Goal: Task Accomplishment & Management: Use online tool/utility

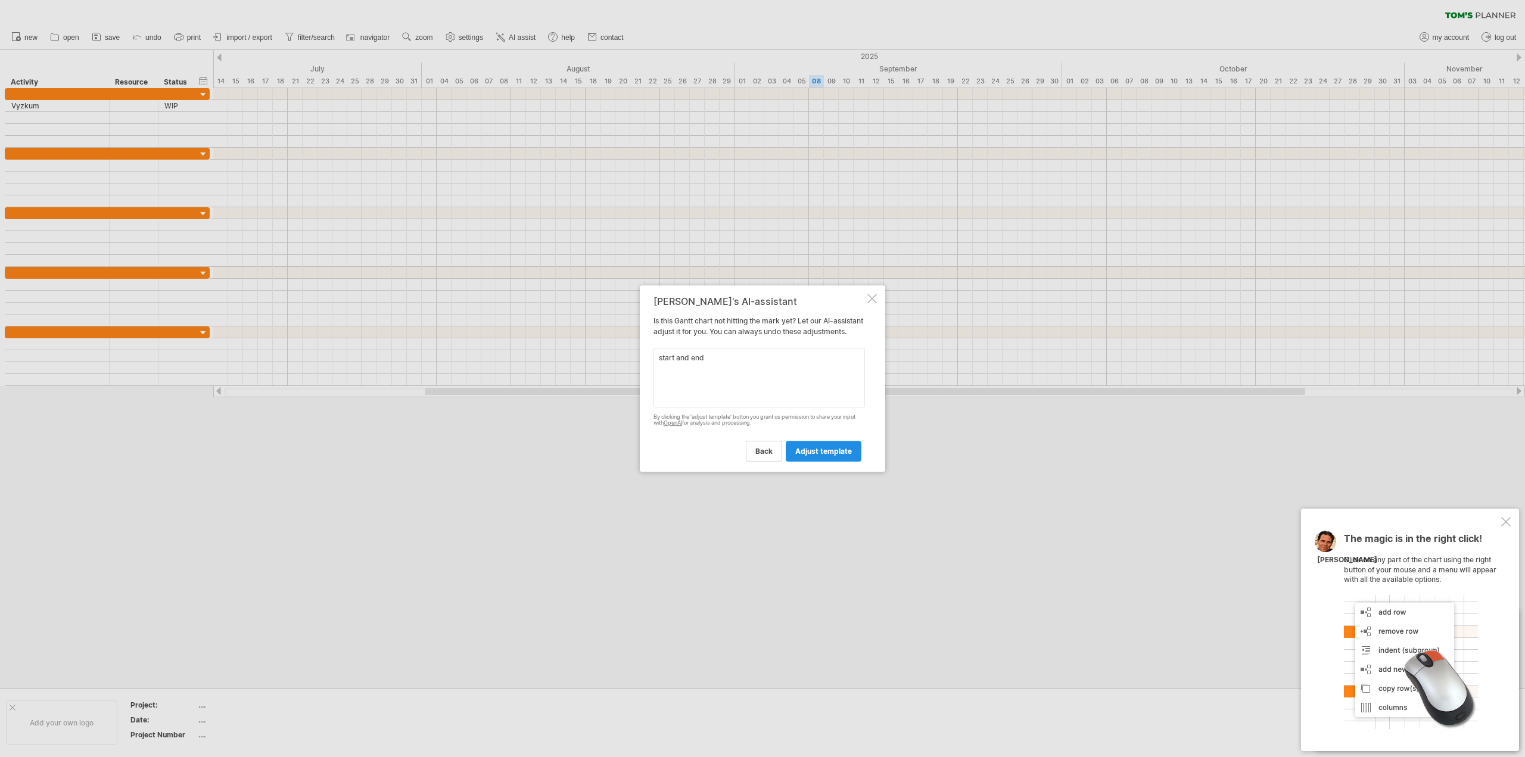
type textarea "start and end"
click at [829, 456] on span "adjust template" at bounding box center [823, 451] width 57 height 9
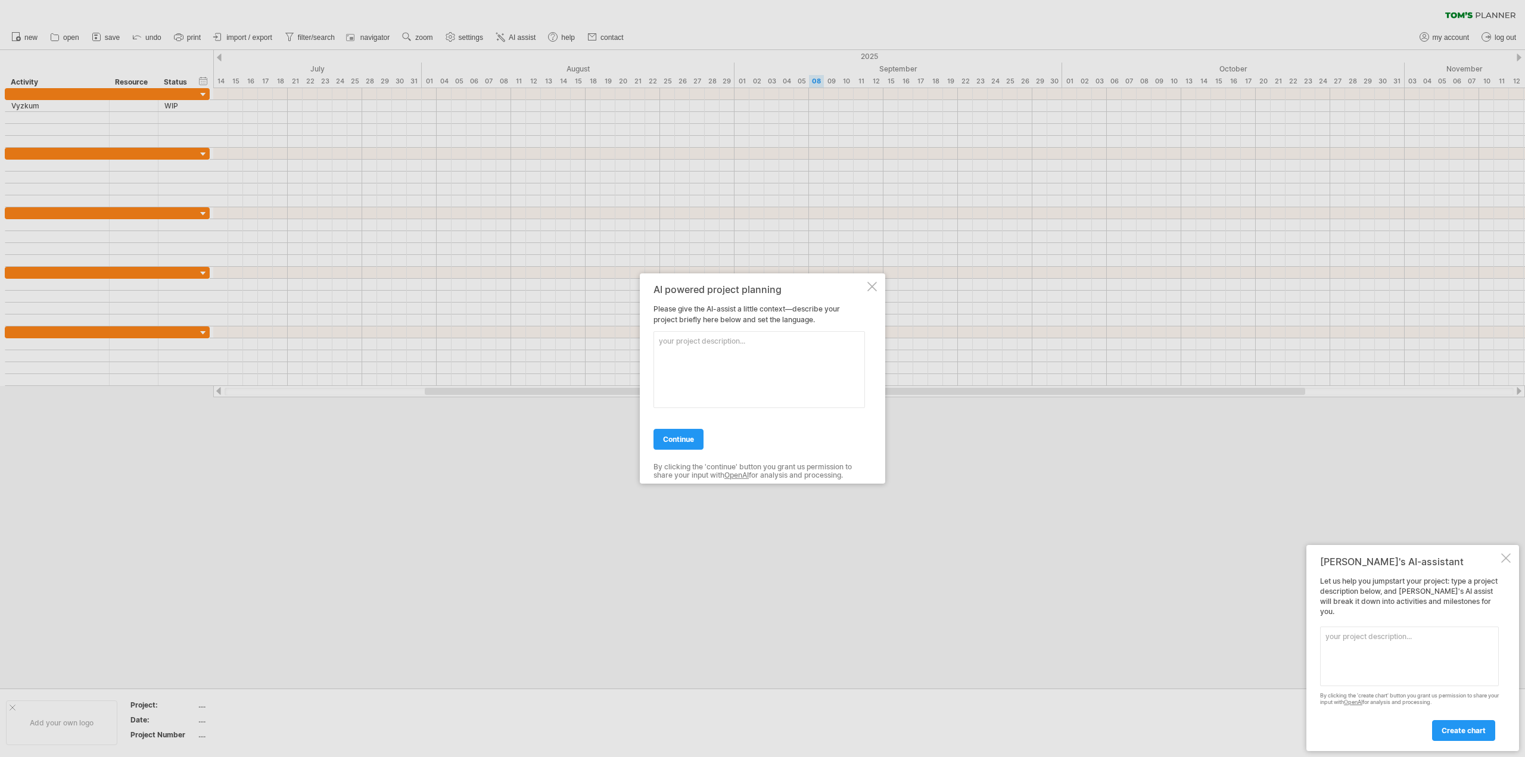
click at [871, 282] on div at bounding box center [872, 287] width 10 height 10
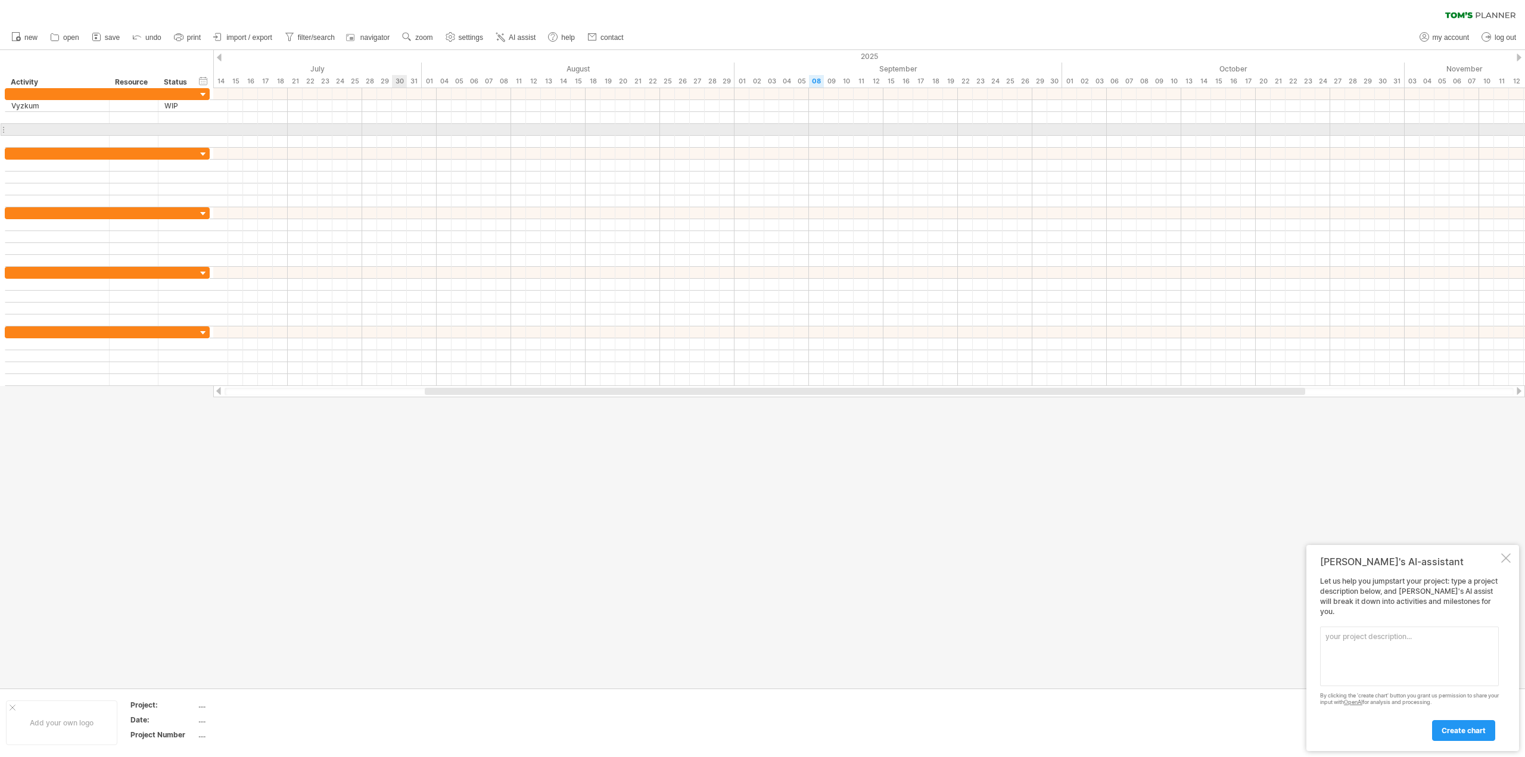
click at [399, 125] on div at bounding box center [869, 130] width 1312 height 12
click at [374, 112] on div at bounding box center [869, 118] width 1312 height 12
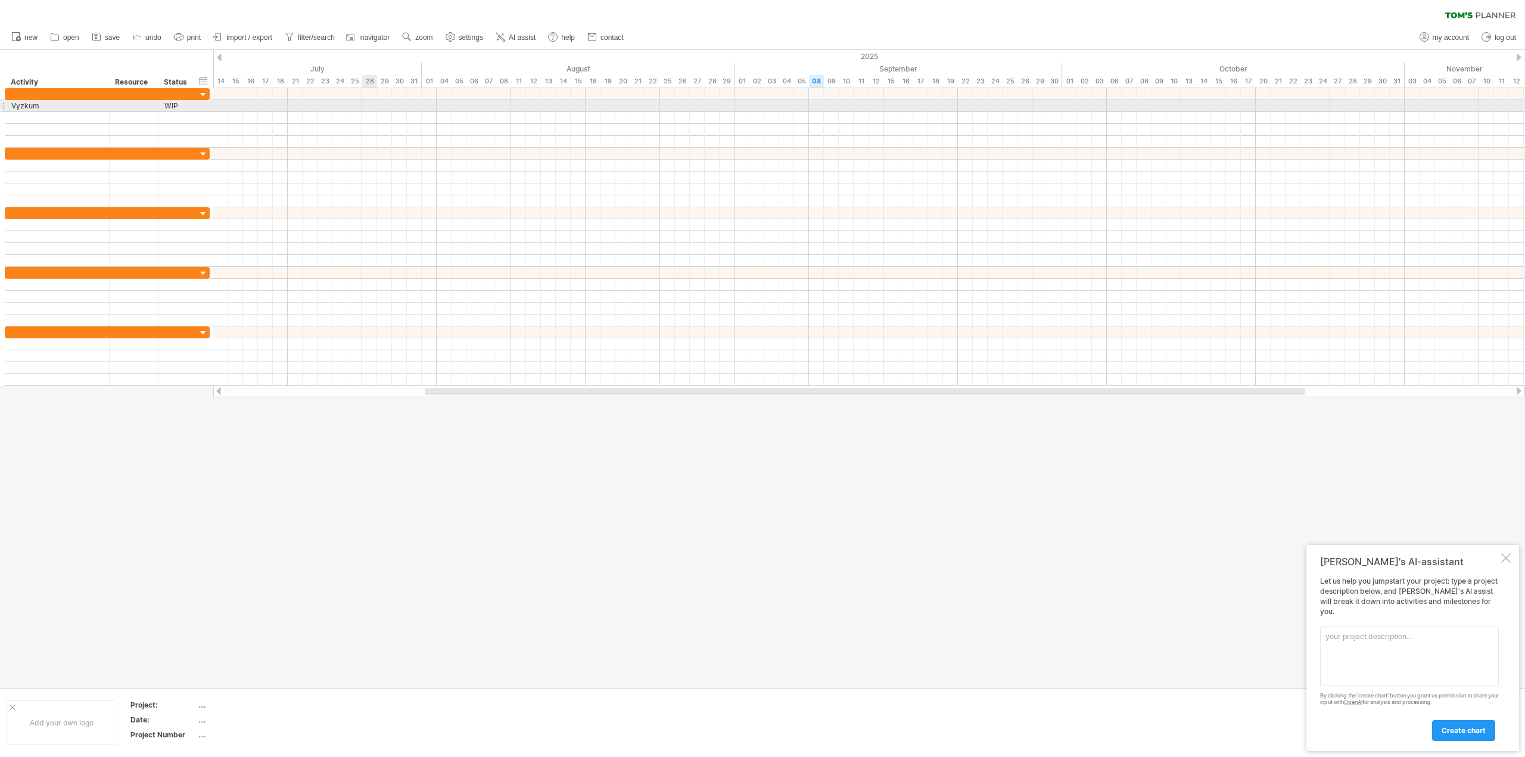
click at [378, 108] on div at bounding box center [869, 118] width 1312 height 60
click at [379, 108] on div at bounding box center [869, 106] width 1312 height 12
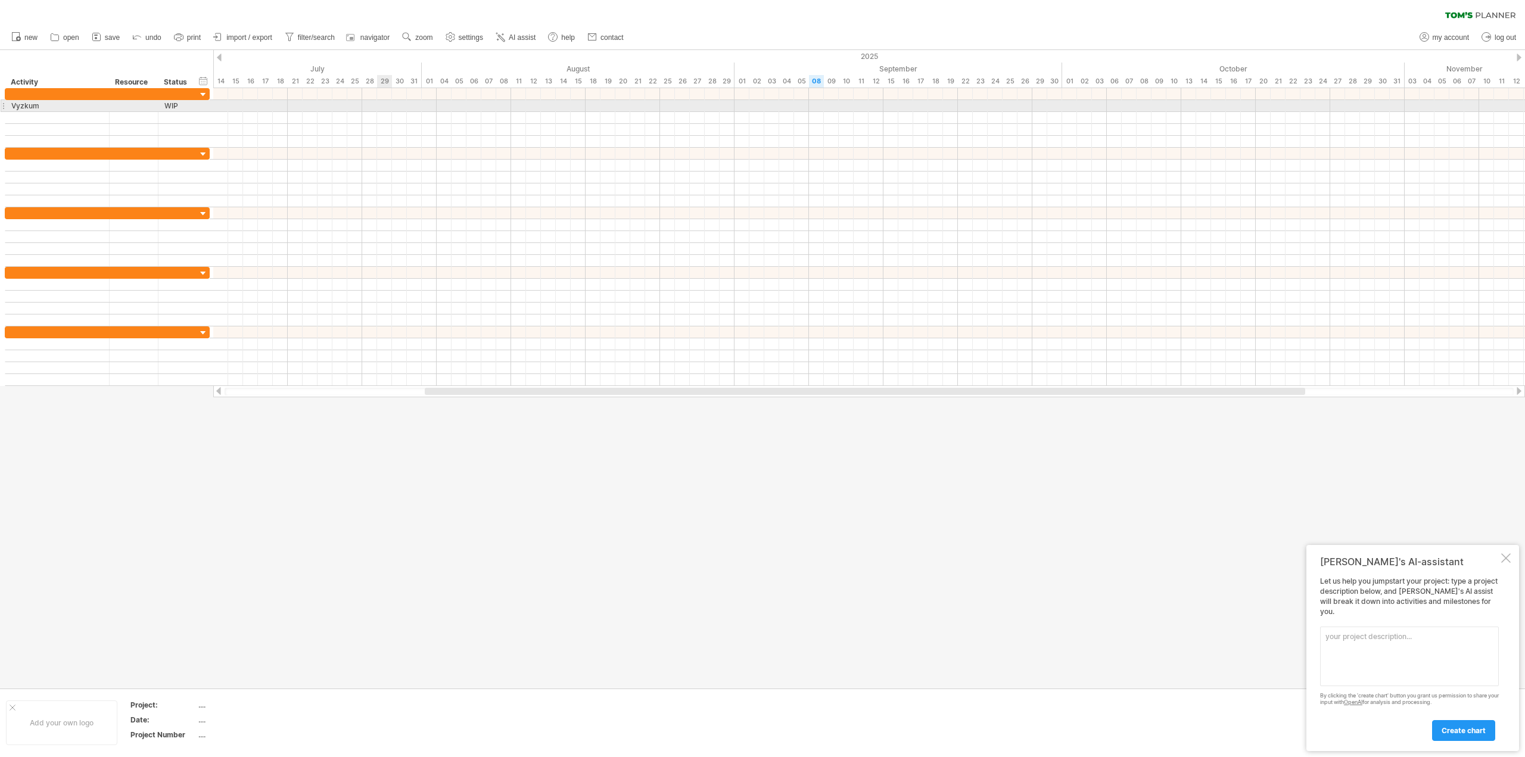
click at [379, 108] on div at bounding box center [869, 106] width 1312 height 12
click at [332, 101] on div at bounding box center [869, 106] width 1312 height 12
click at [303, 117] on div at bounding box center [869, 118] width 1312 height 12
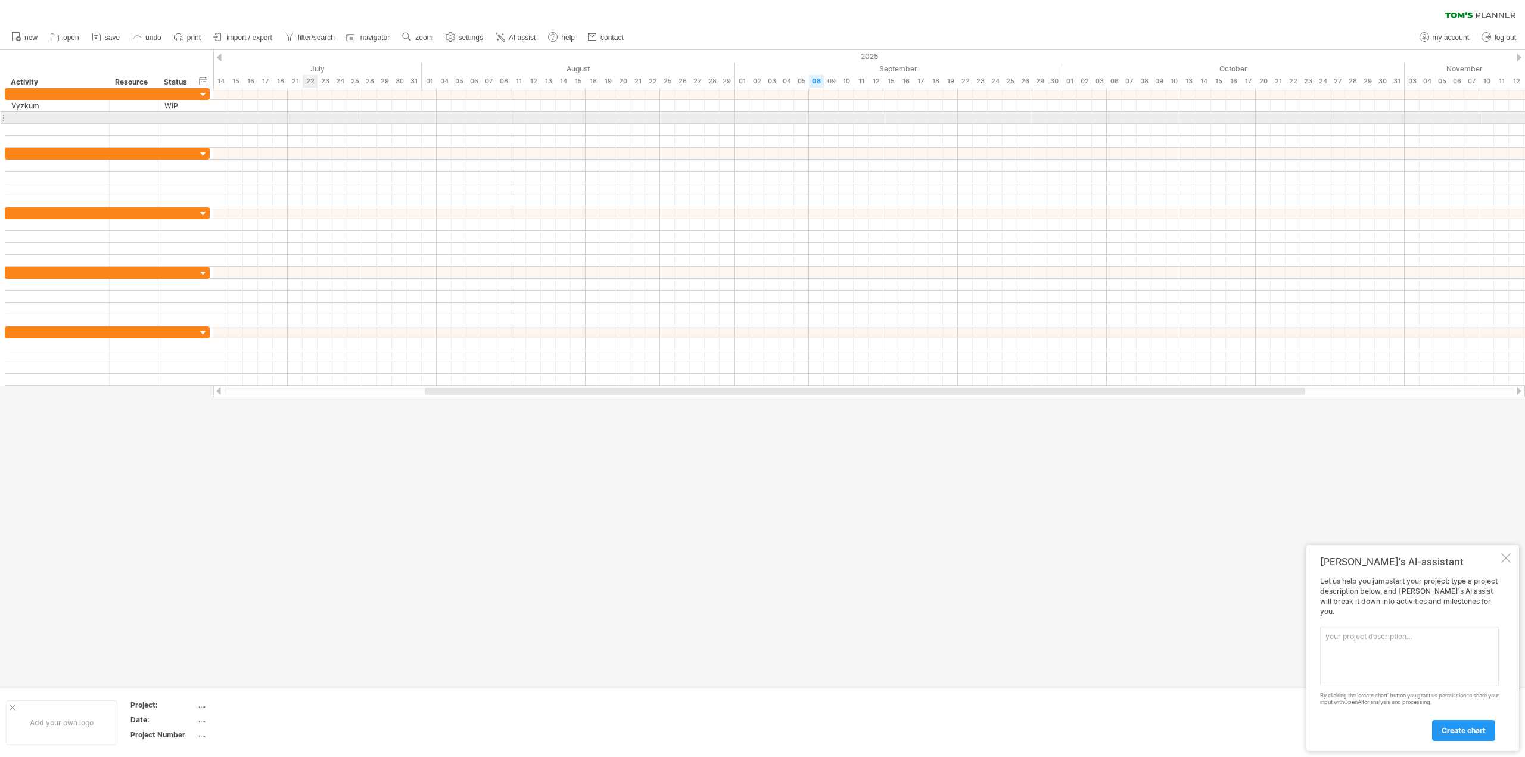
click at [303, 117] on div at bounding box center [869, 118] width 1312 height 12
click at [137, 107] on div at bounding box center [134, 105] width 36 height 11
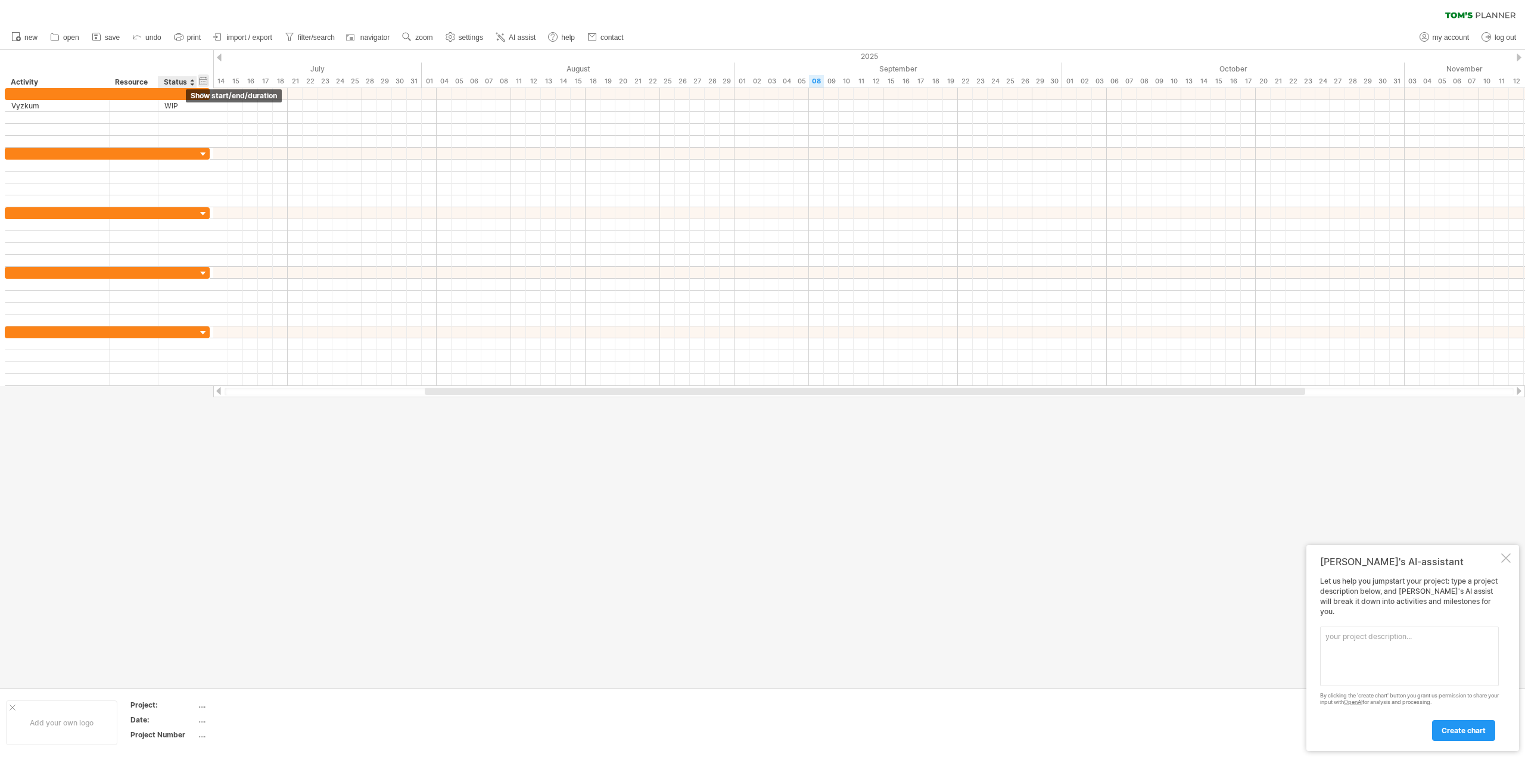
click at [207, 78] on div "hide start/end/duration show start/end/duration" at bounding box center [203, 80] width 11 height 13
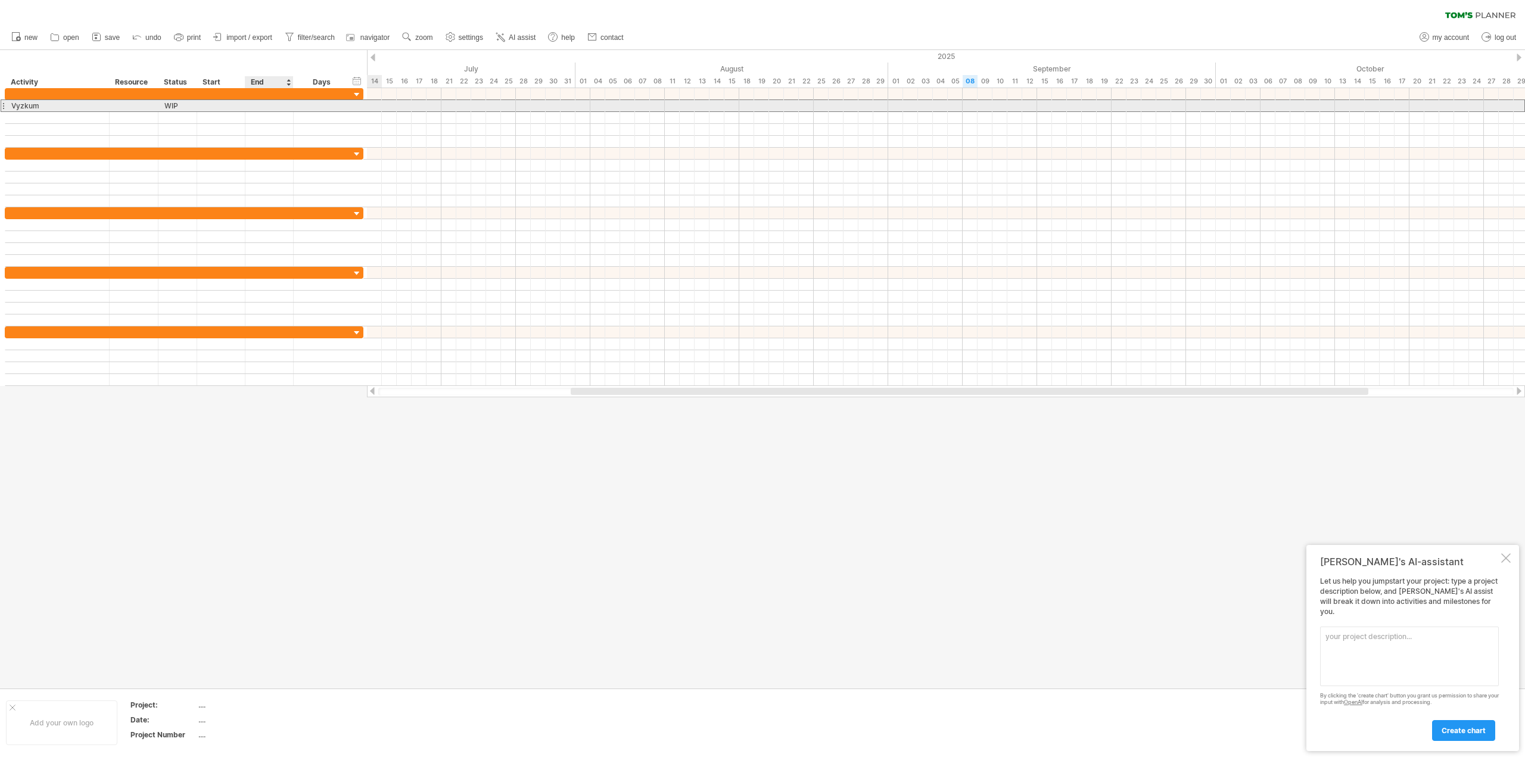
click at [278, 103] on div at bounding box center [269, 105] width 48 height 11
click at [205, 104] on div at bounding box center [221, 105] width 48 height 11
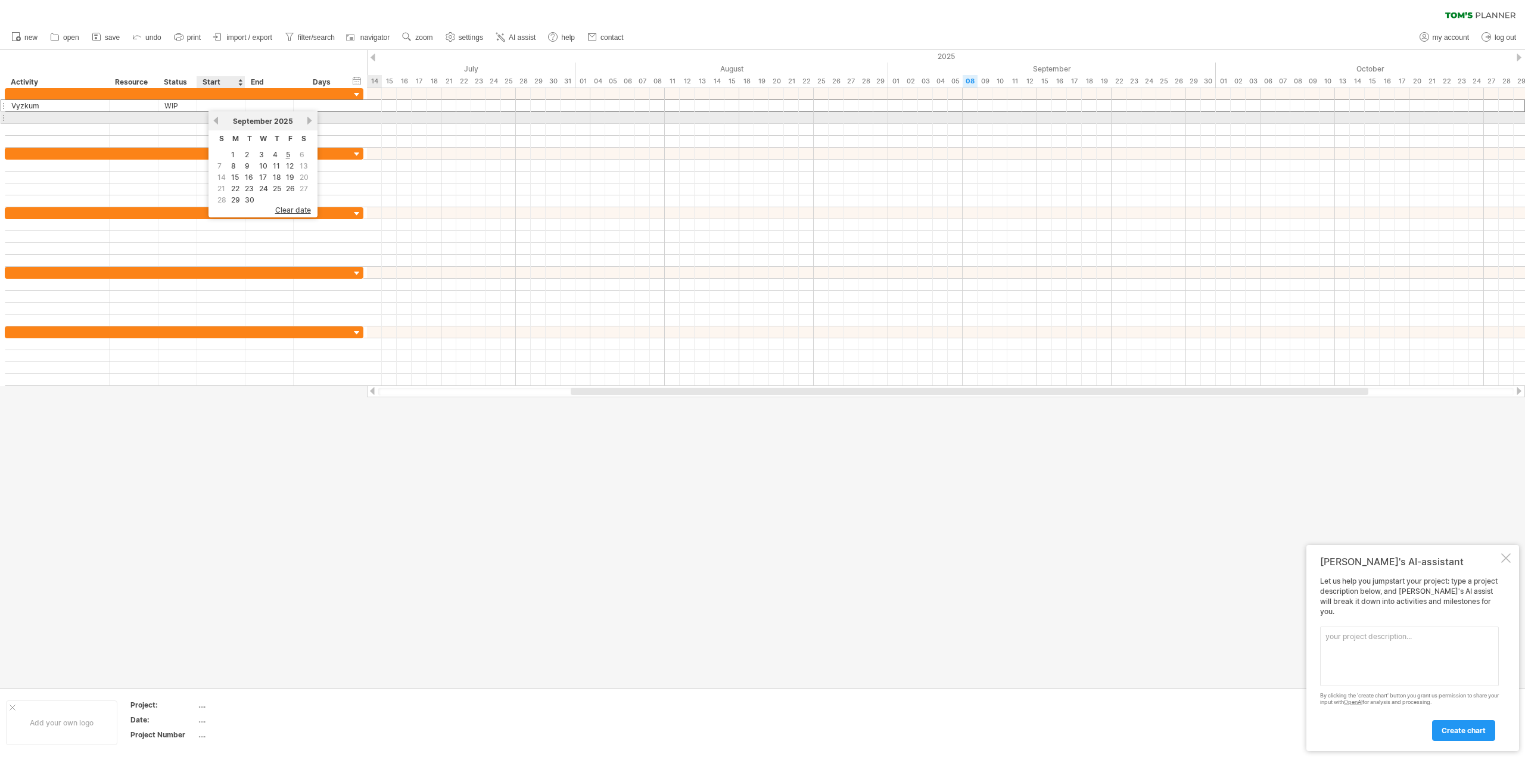
click at [216, 121] on link "previous" at bounding box center [215, 120] width 9 height 9
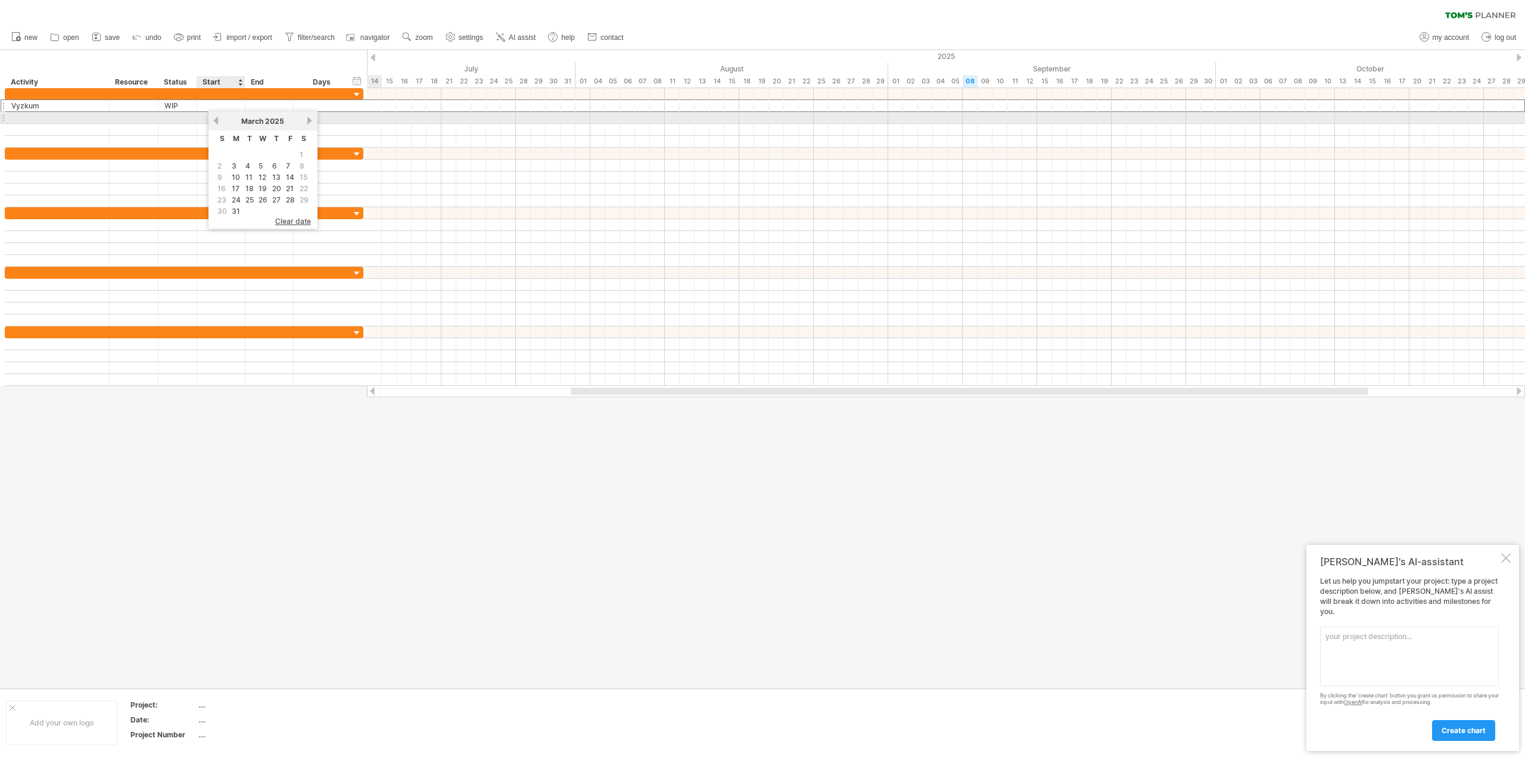
click at [216, 122] on link "previous" at bounding box center [215, 120] width 9 height 9
click at [305, 122] on link "next" at bounding box center [308, 120] width 9 height 9
click at [305, 122] on div "[DATE]" at bounding box center [263, 121] width 86 height 9
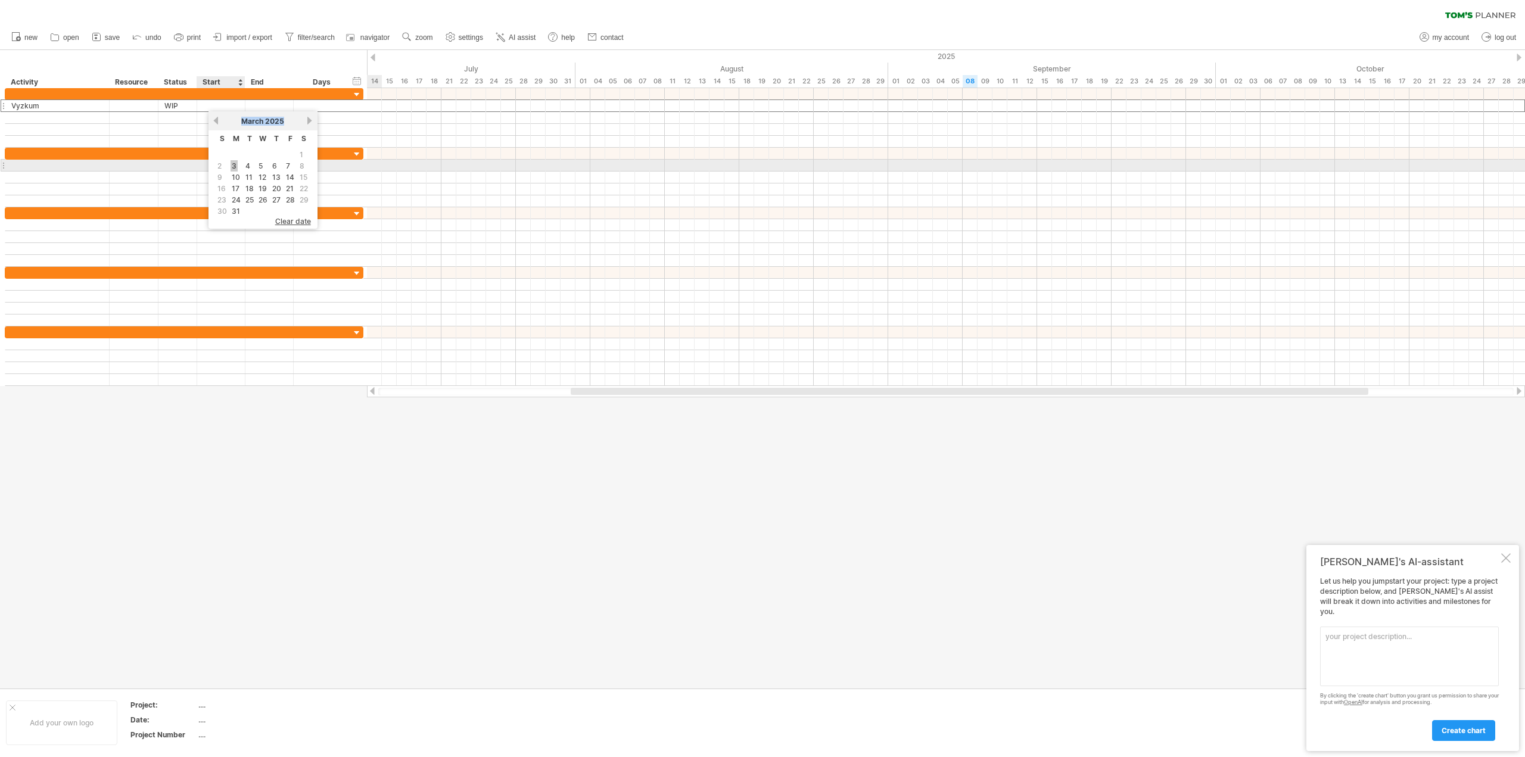
click at [231, 164] on link "3" at bounding box center [234, 165] width 7 height 11
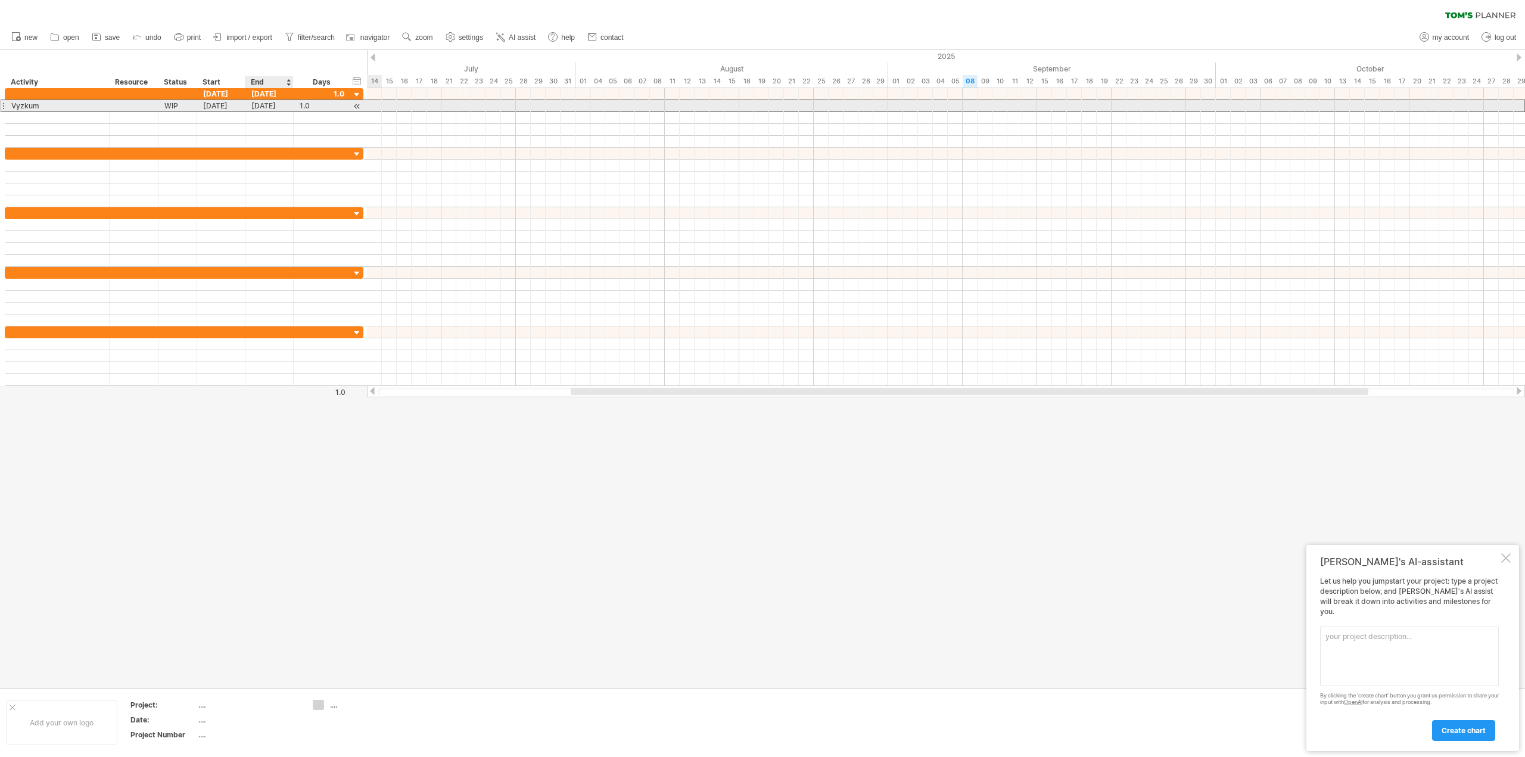
click at [288, 105] on div "[DATE]" at bounding box center [269, 105] width 48 height 11
click at [323, 105] on div "1.0" at bounding box center [322, 105] width 45 height 11
type input "**"
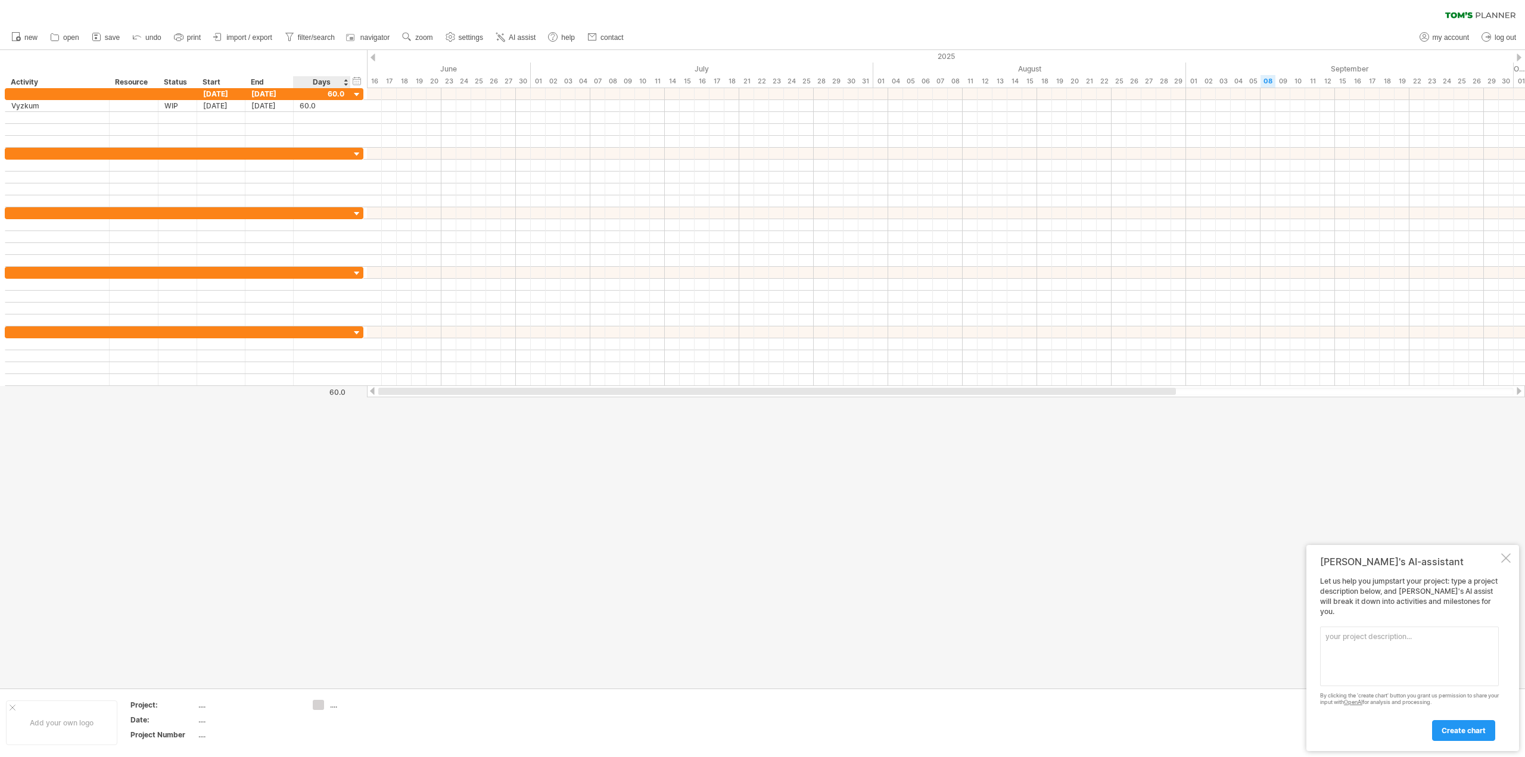
drag, startPoint x: 653, startPoint y: 389, endPoint x: 318, endPoint y: 388, distance: 335.4
click at [318, 388] on div "Trying to reach [DOMAIN_NAME] Connected again... 0% clear filter new" at bounding box center [762, 378] width 1525 height 757
drag, startPoint x: 983, startPoint y: 394, endPoint x: 333, endPoint y: 403, distance: 650.0
click at [301, 406] on div "Trying to reach [DOMAIN_NAME] Connected again... 0% clear filter new" at bounding box center [762, 378] width 1525 height 757
drag, startPoint x: 569, startPoint y: 391, endPoint x: 342, endPoint y: 399, distance: 227.1
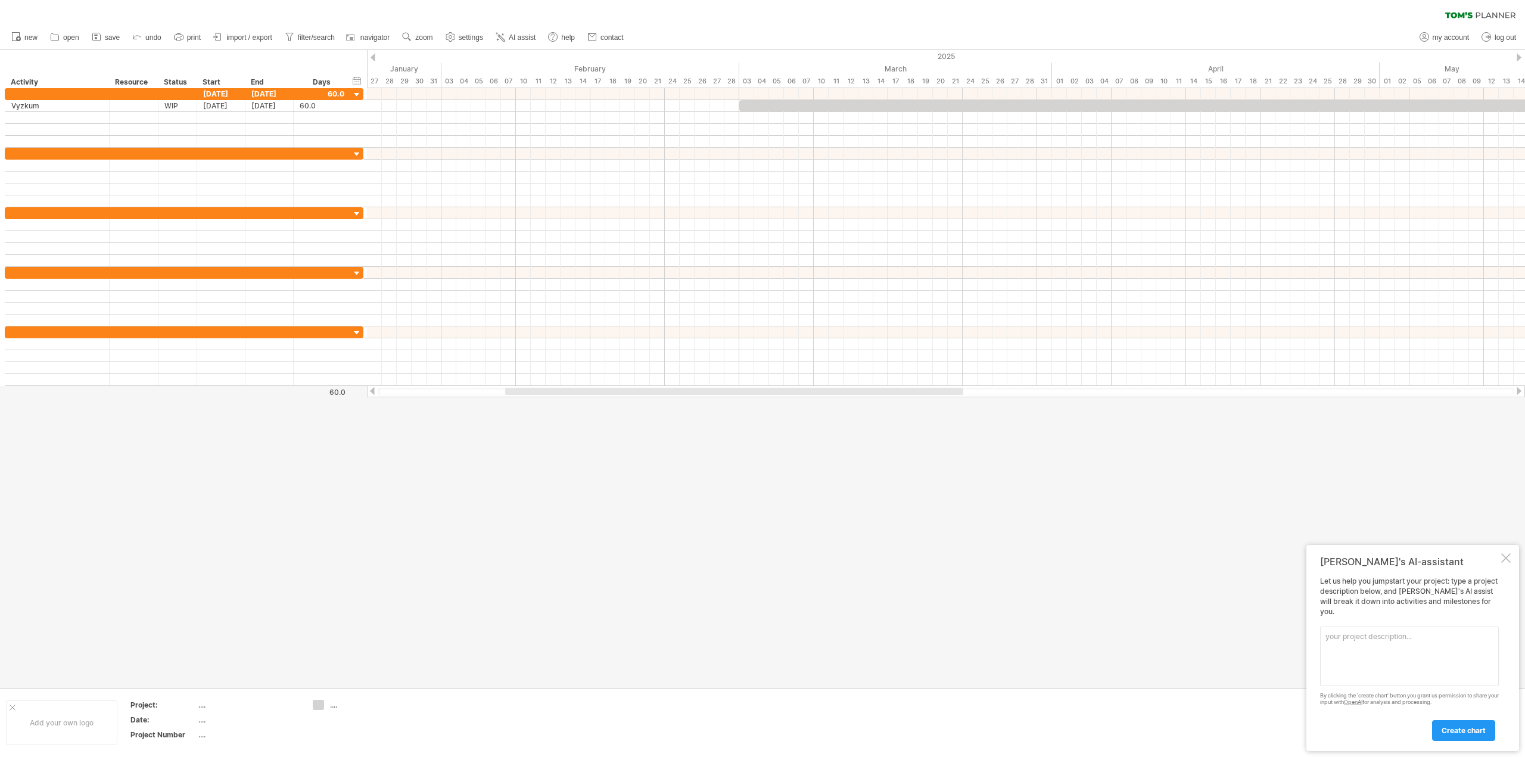
click at [342, 399] on div "Trying to reach [DOMAIN_NAME] Connected again... 0% clear filter new" at bounding box center [762, 378] width 1525 height 757
drag, startPoint x: 548, startPoint y: 393, endPoint x: 263, endPoint y: 392, distance: 284.2
click at [263, 392] on div "Trying to reach [DOMAIN_NAME] Connected again... 0% clear filter new" at bounding box center [762, 378] width 1525 height 757
drag, startPoint x: 575, startPoint y: 390, endPoint x: 987, endPoint y: 381, distance: 411.8
click at [987, 381] on div "Trying to reach [DOMAIN_NAME] Connected again... 0% clear filter new" at bounding box center [762, 378] width 1525 height 757
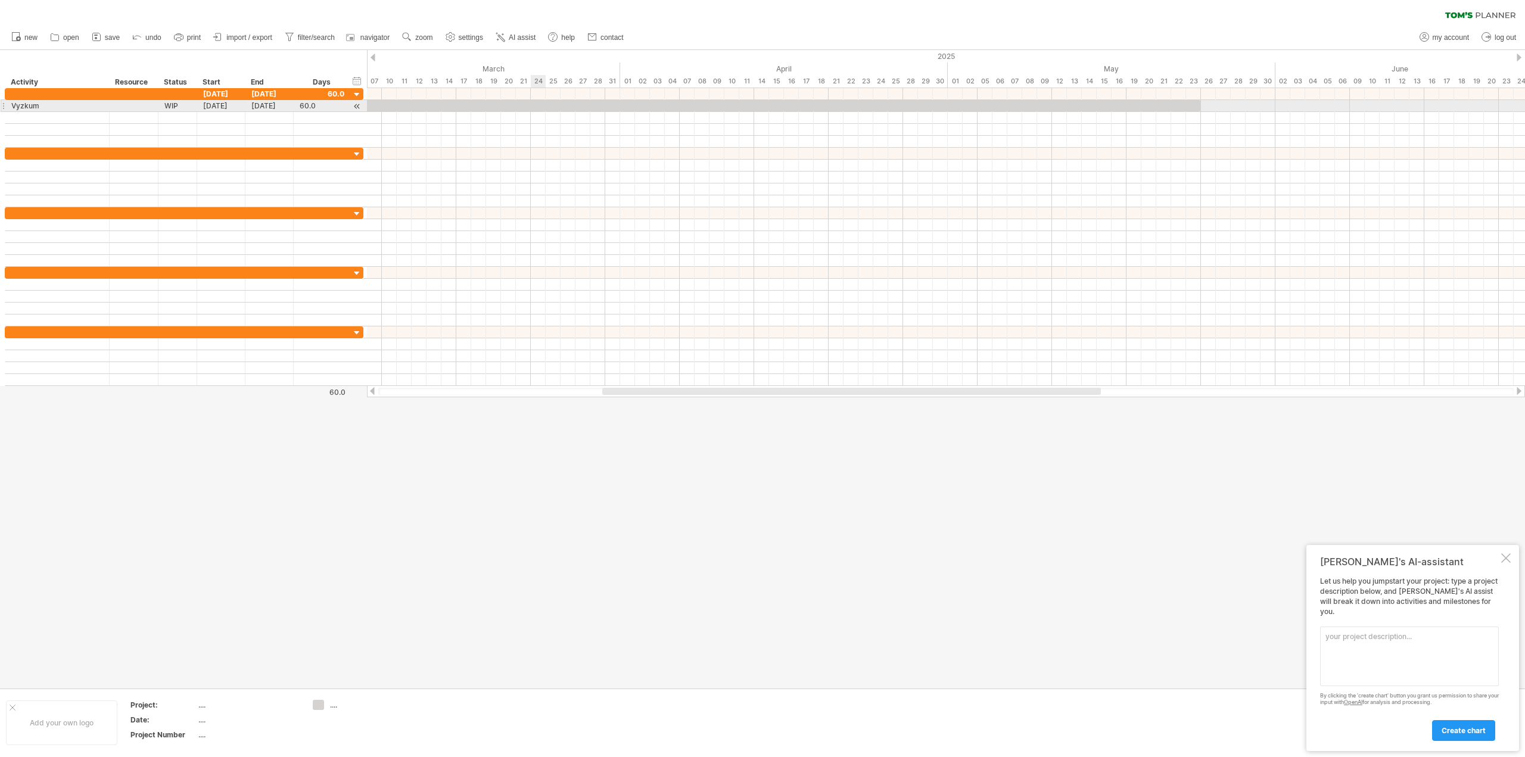
click at [535, 108] on div at bounding box center [754, 105] width 894 height 11
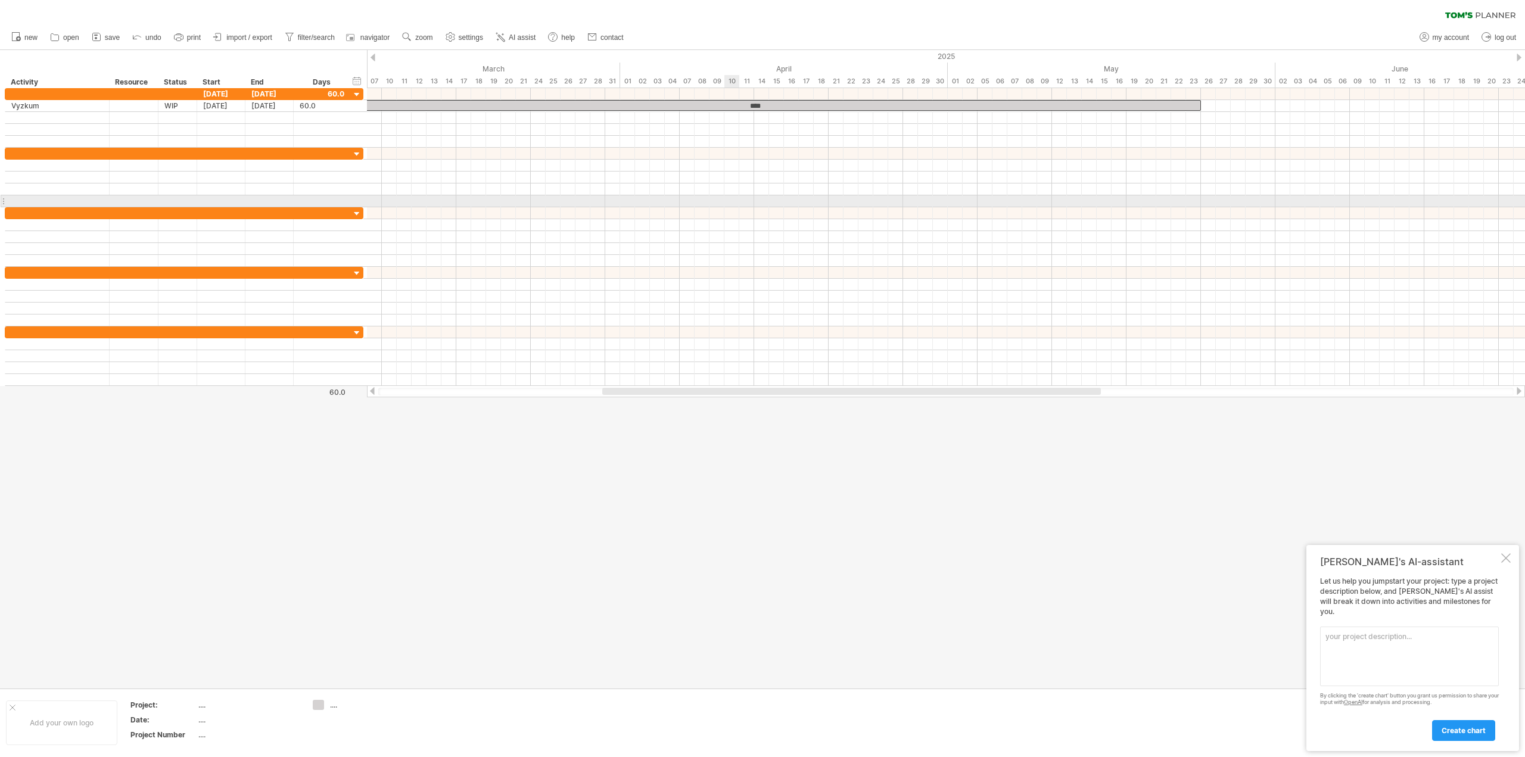
click at [752, 209] on div at bounding box center [946, 213] width 1158 height 12
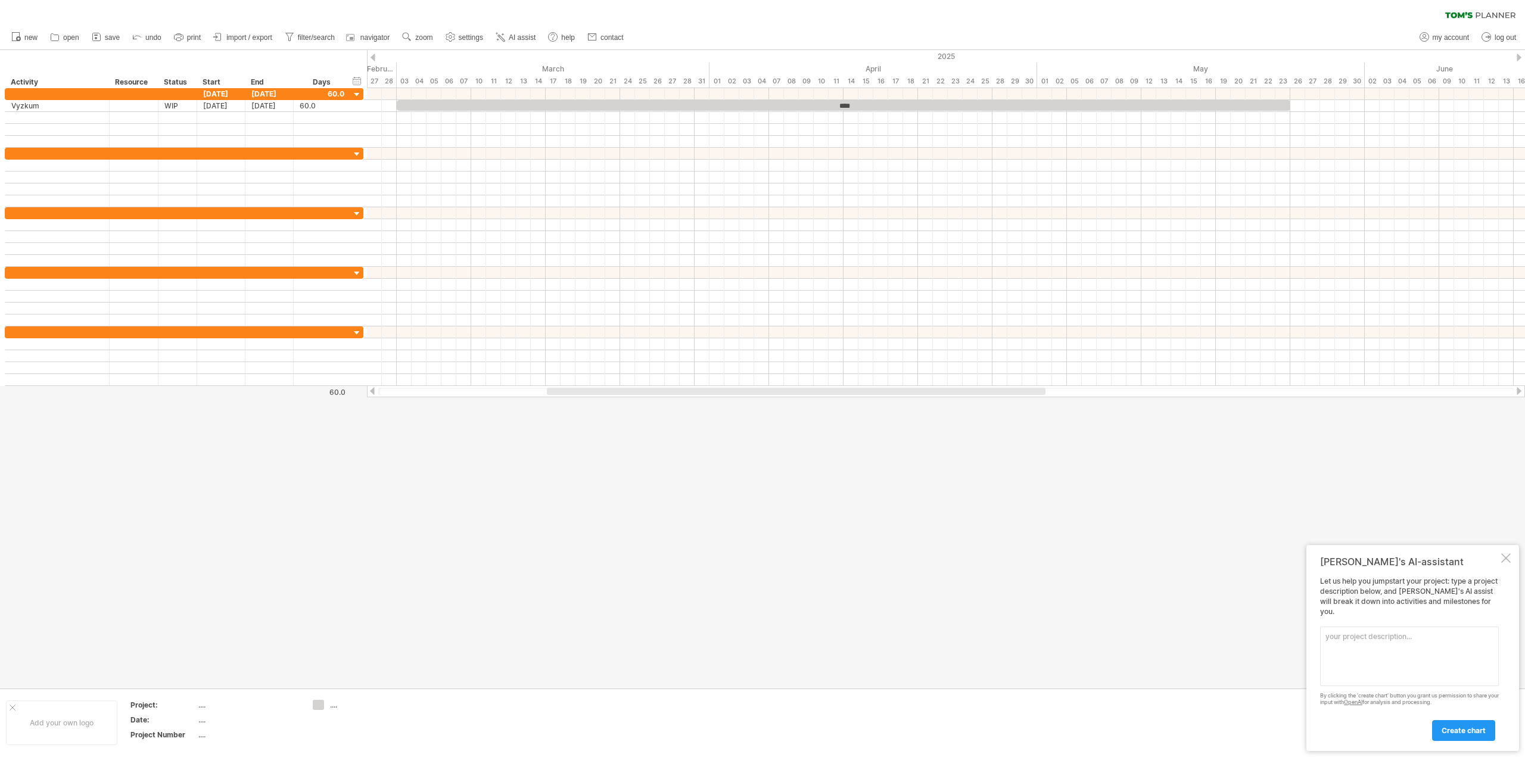
drag, startPoint x: 684, startPoint y: 394, endPoint x: 621, endPoint y: 389, distance: 63.4
click at [621, 389] on div at bounding box center [796, 391] width 499 height 7
click at [643, 104] on div "****" at bounding box center [859, 105] width 894 height 11
click at [683, 232] on span at bounding box center [685, 234] width 10 height 10
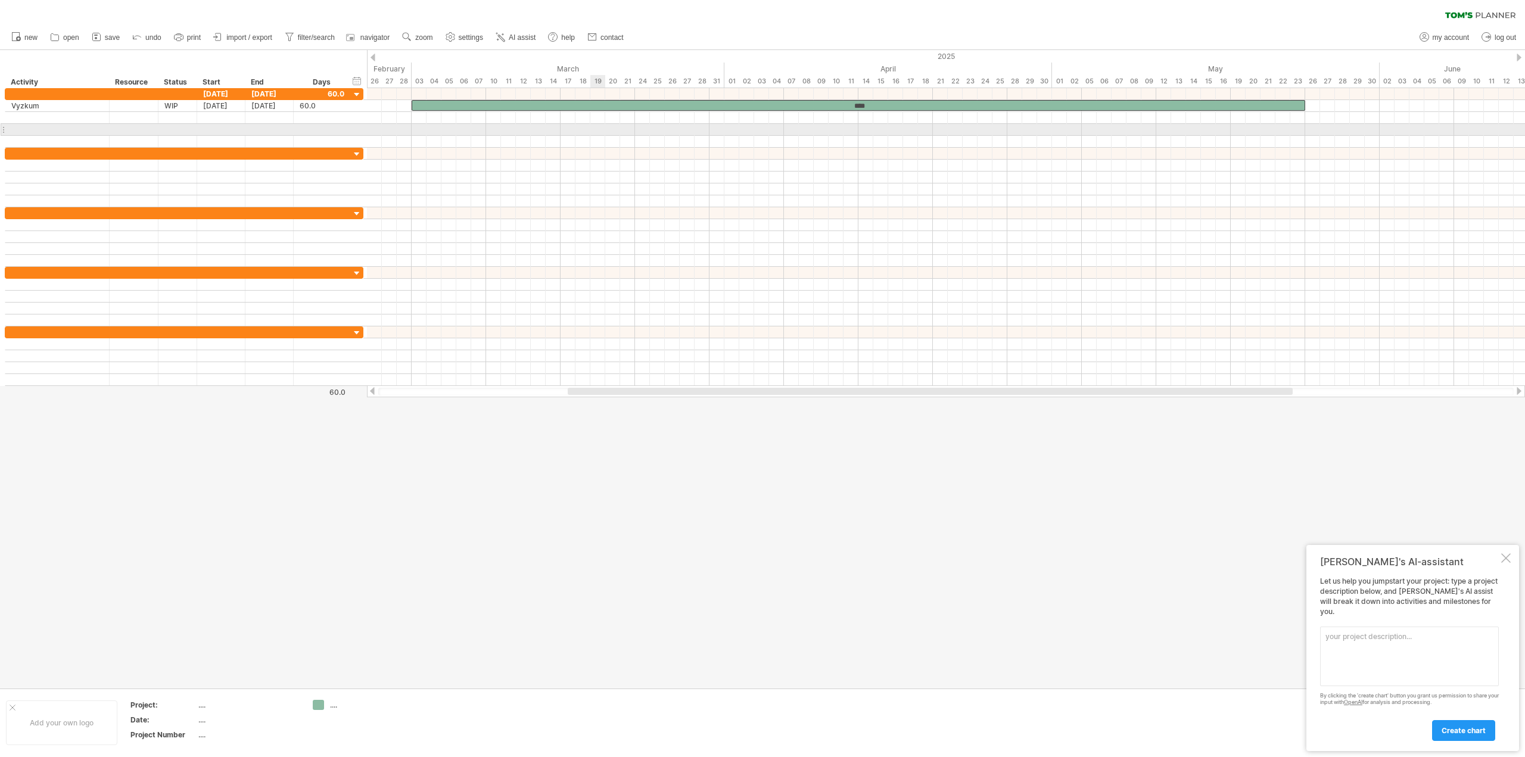
click at [595, 126] on div at bounding box center [946, 130] width 1158 height 12
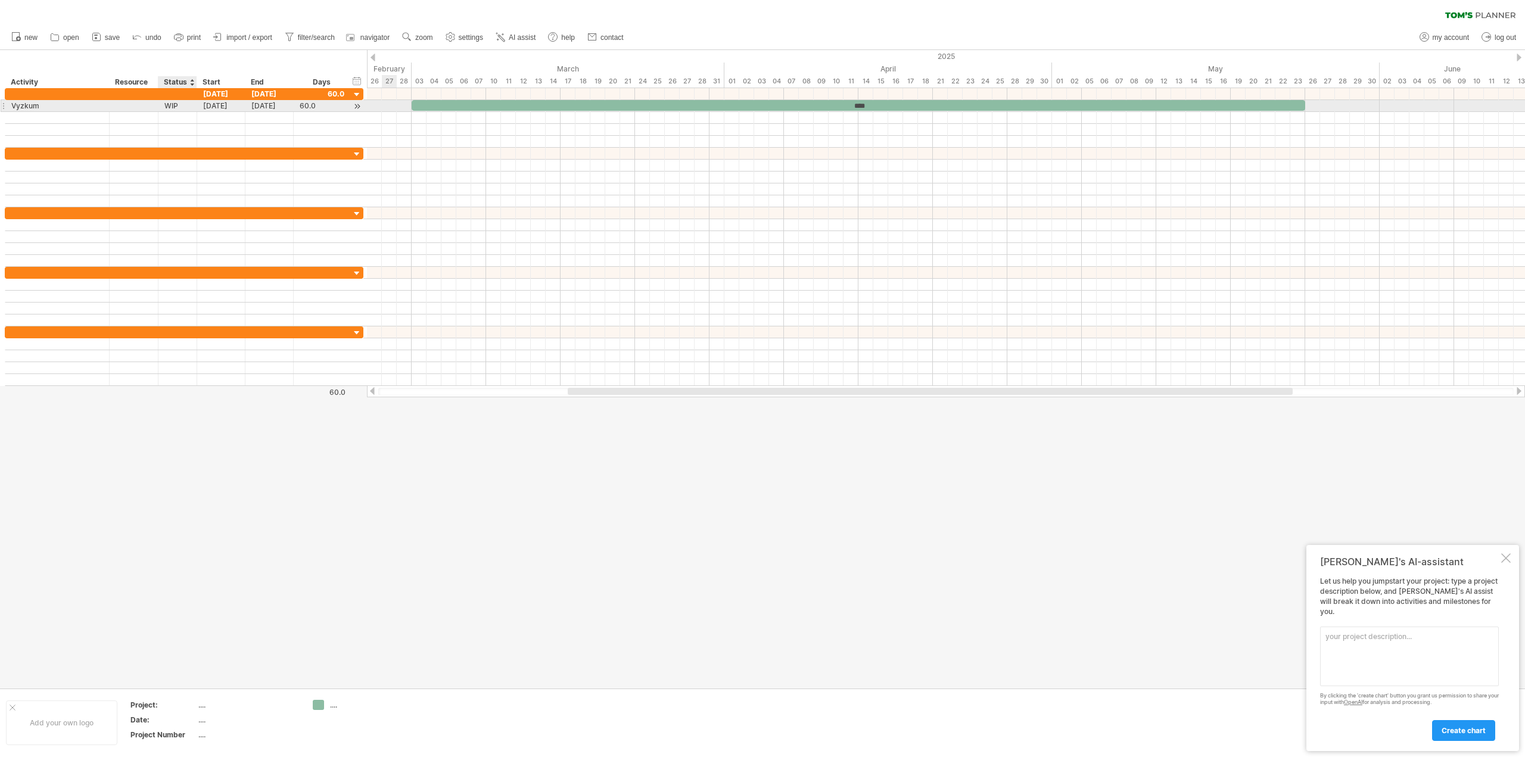
click at [170, 103] on div "WIP" at bounding box center [177, 105] width 26 height 11
click at [170, 103] on input "***" at bounding box center [177, 105] width 26 height 11
click at [123, 95] on div at bounding box center [134, 93] width 36 height 11
click at [188, 102] on div "WIP" at bounding box center [177, 105] width 26 height 11
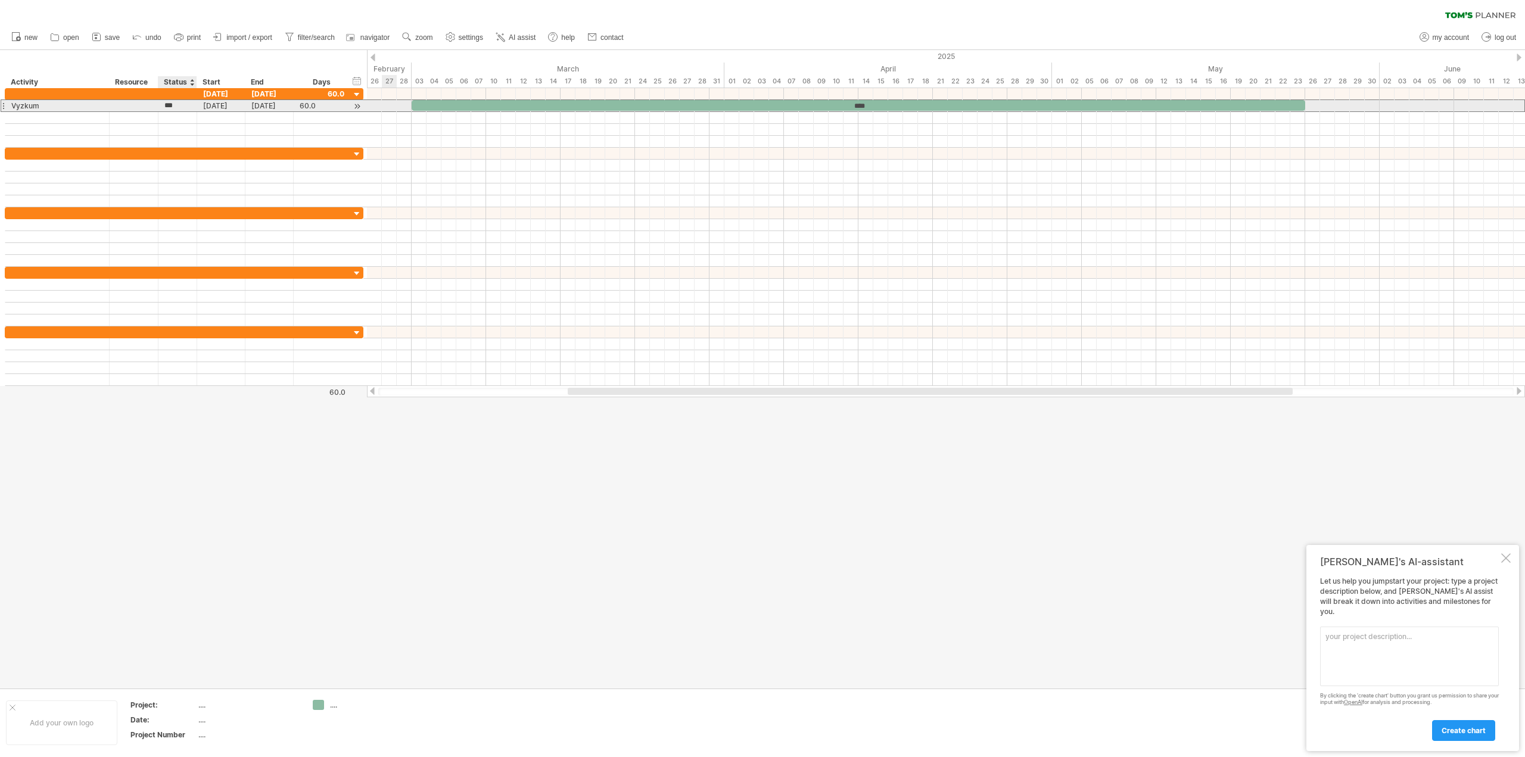
click at [188, 102] on input "***" at bounding box center [177, 105] width 26 height 11
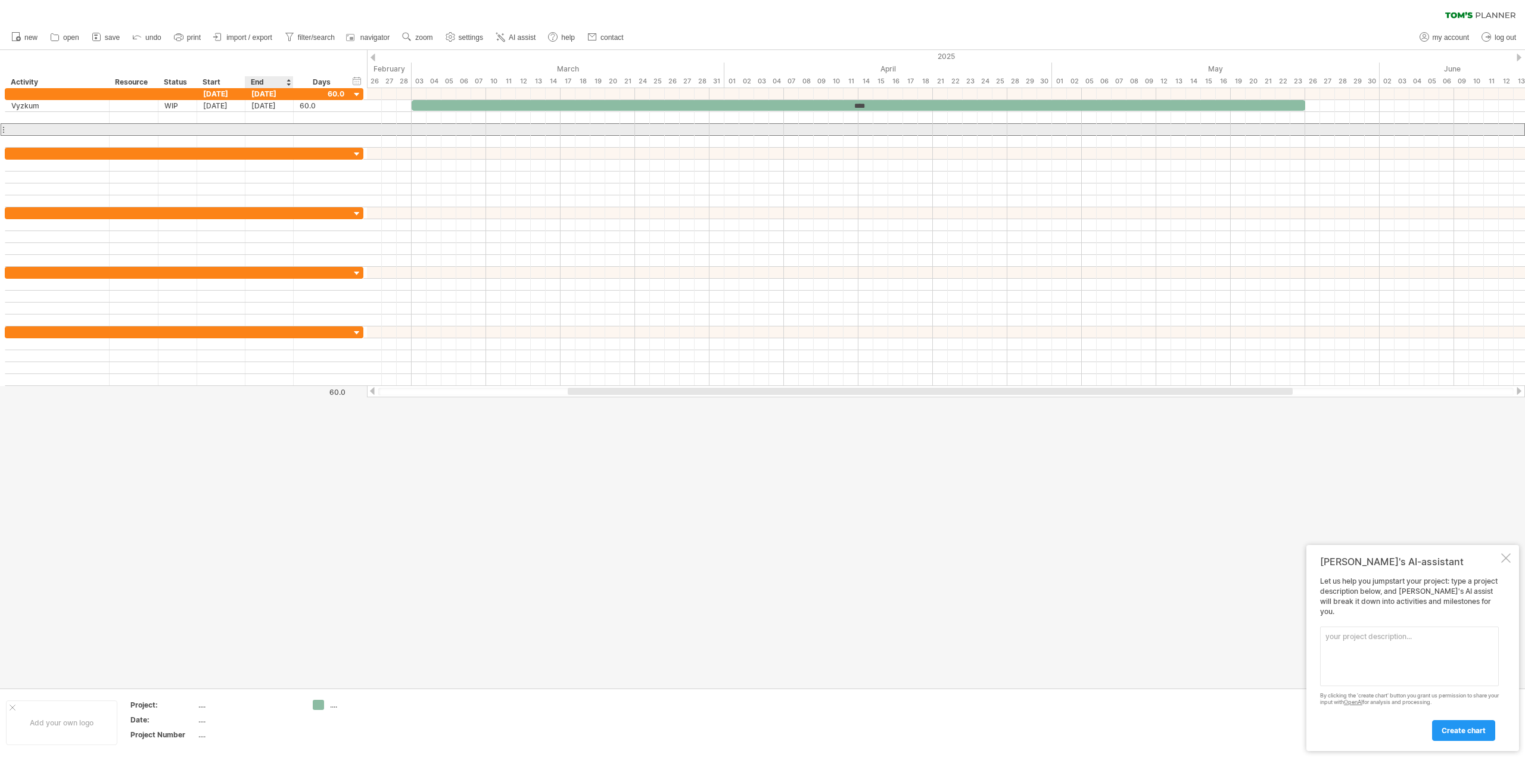
click at [249, 128] on div at bounding box center [269, 129] width 48 height 11
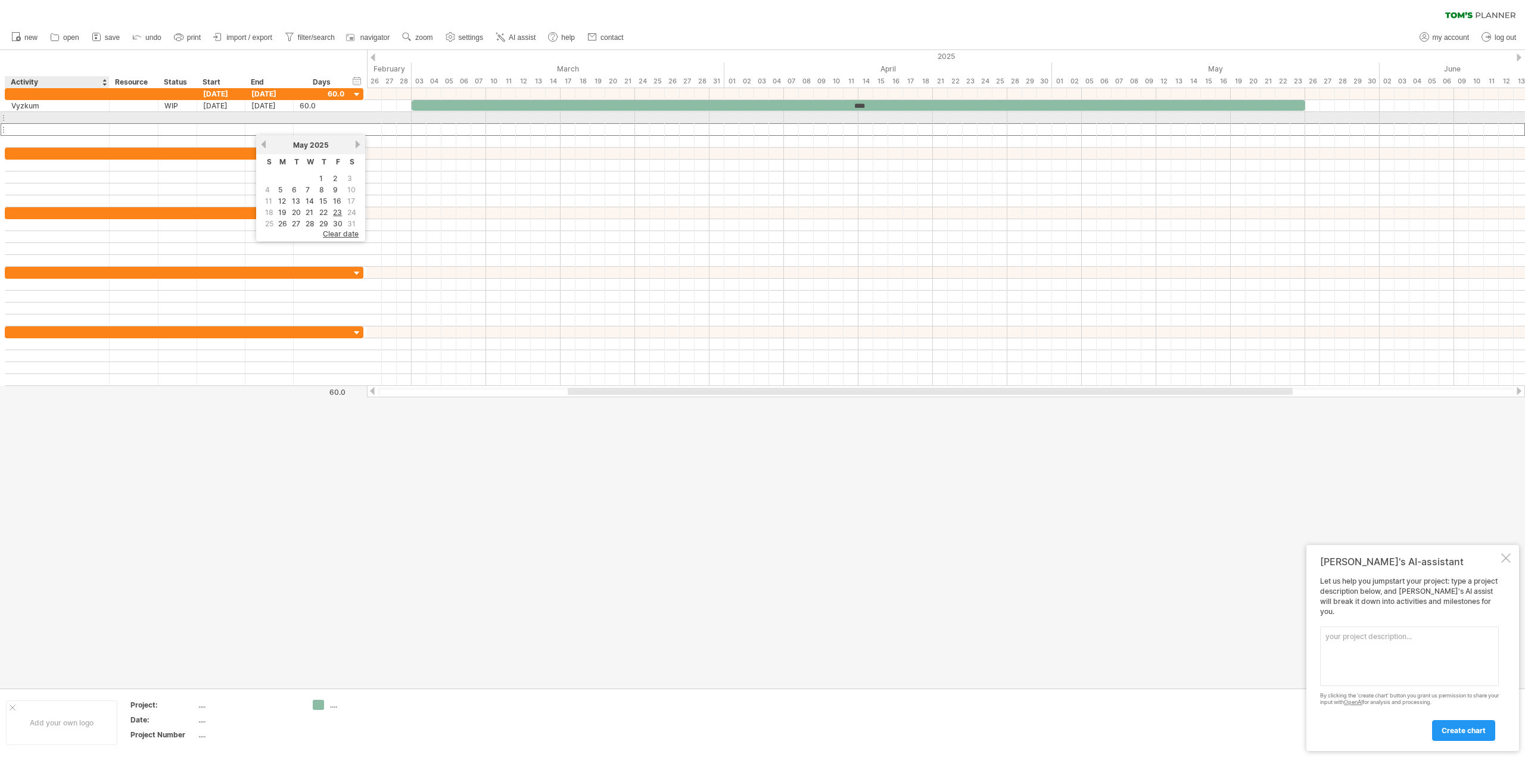
click at [35, 114] on div at bounding box center [57, 117] width 92 height 11
click at [820, 117] on div at bounding box center [946, 117] width 1158 height 13
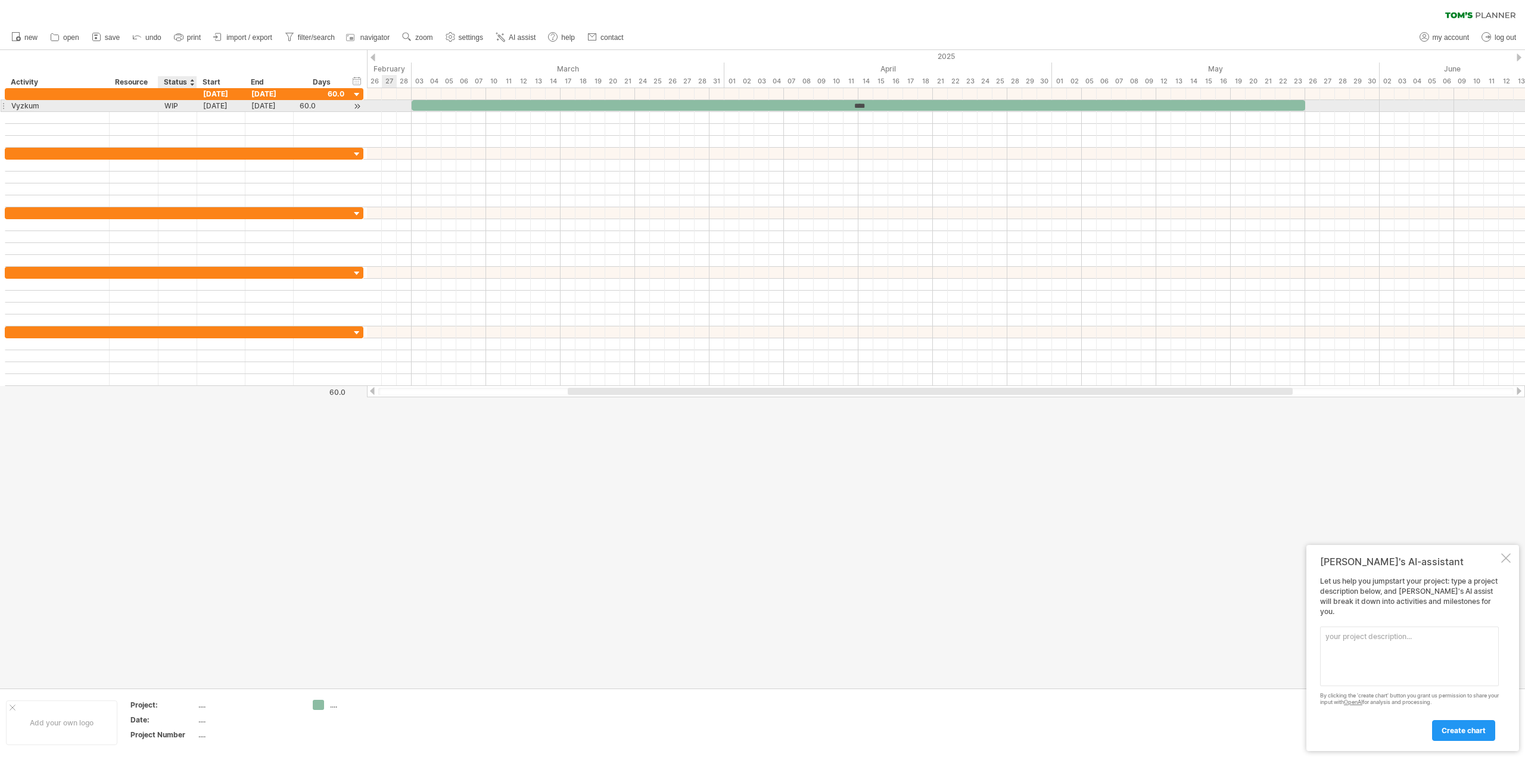
click at [172, 104] on div "WIP" at bounding box center [177, 105] width 26 height 11
click at [737, 108] on div "****" at bounding box center [859, 105] width 894 height 11
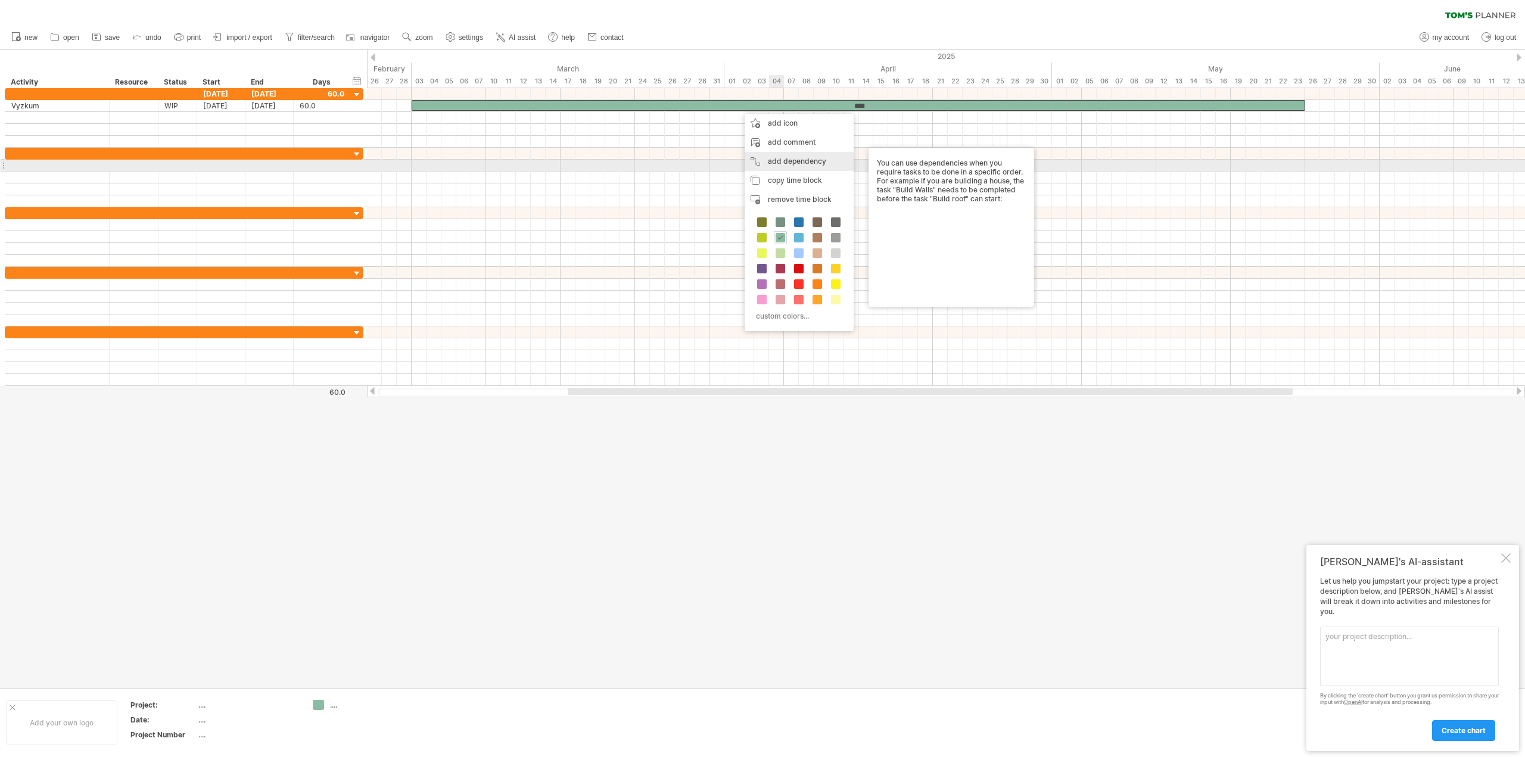
click at [821, 169] on div "add dependency You can use dependencies when you require tasks to be done in a …" at bounding box center [799, 161] width 109 height 19
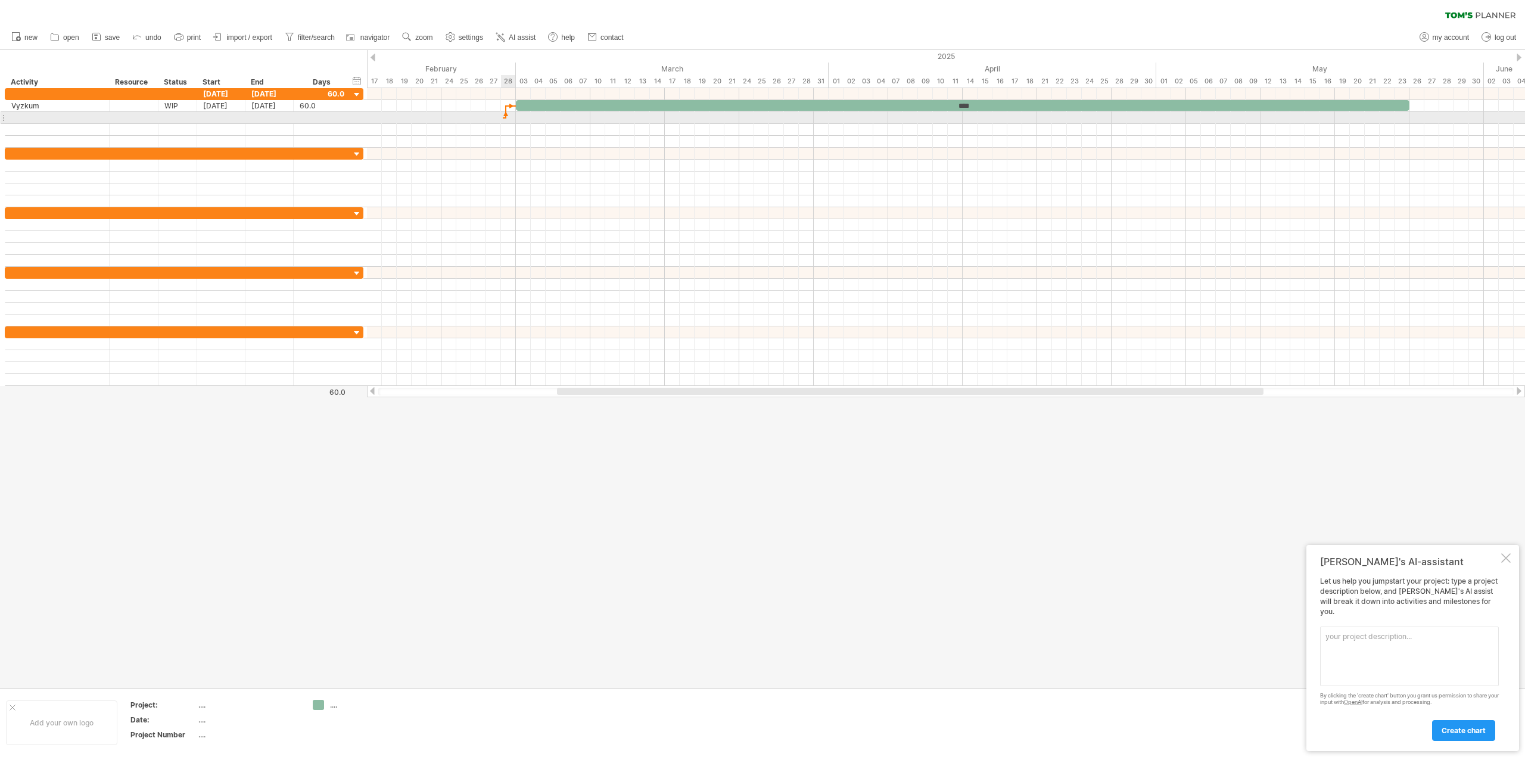
click at [503, 115] on div at bounding box center [946, 118] width 1158 height 12
click at [45, 120] on div at bounding box center [57, 117] width 92 height 11
click at [0, 0] on input "text" at bounding box center [0, 0] width 0 height 0
type input "********"
click at [298, 115] on div at bounding box center [322, 117] width 57 height 11
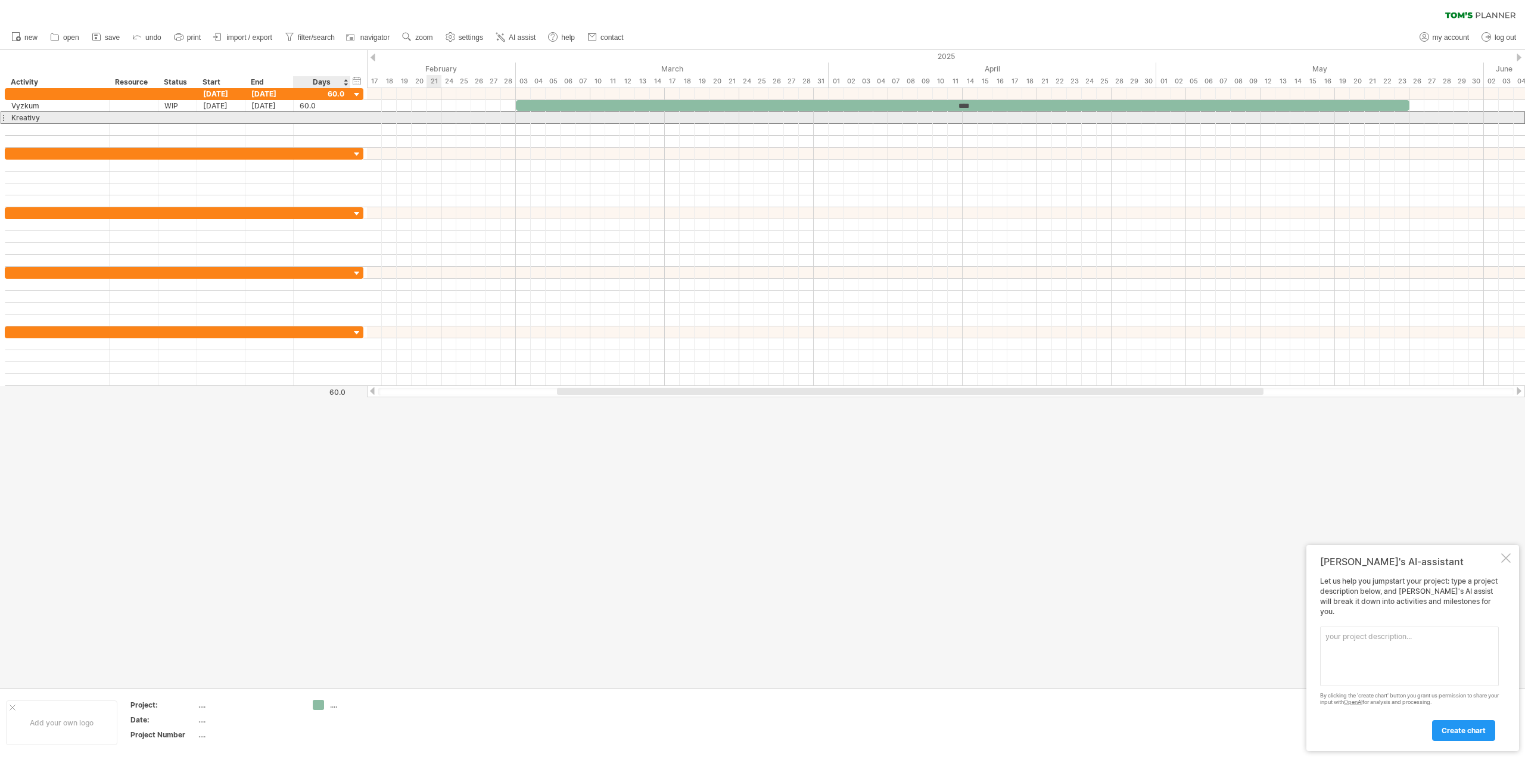
click at [299, 115] on div at bounding box center [322, 117] width 57 height 11
type input "**"
click at [226, 116] on div "[DATE]" at bounding box center [221, 117] width 48 height 11
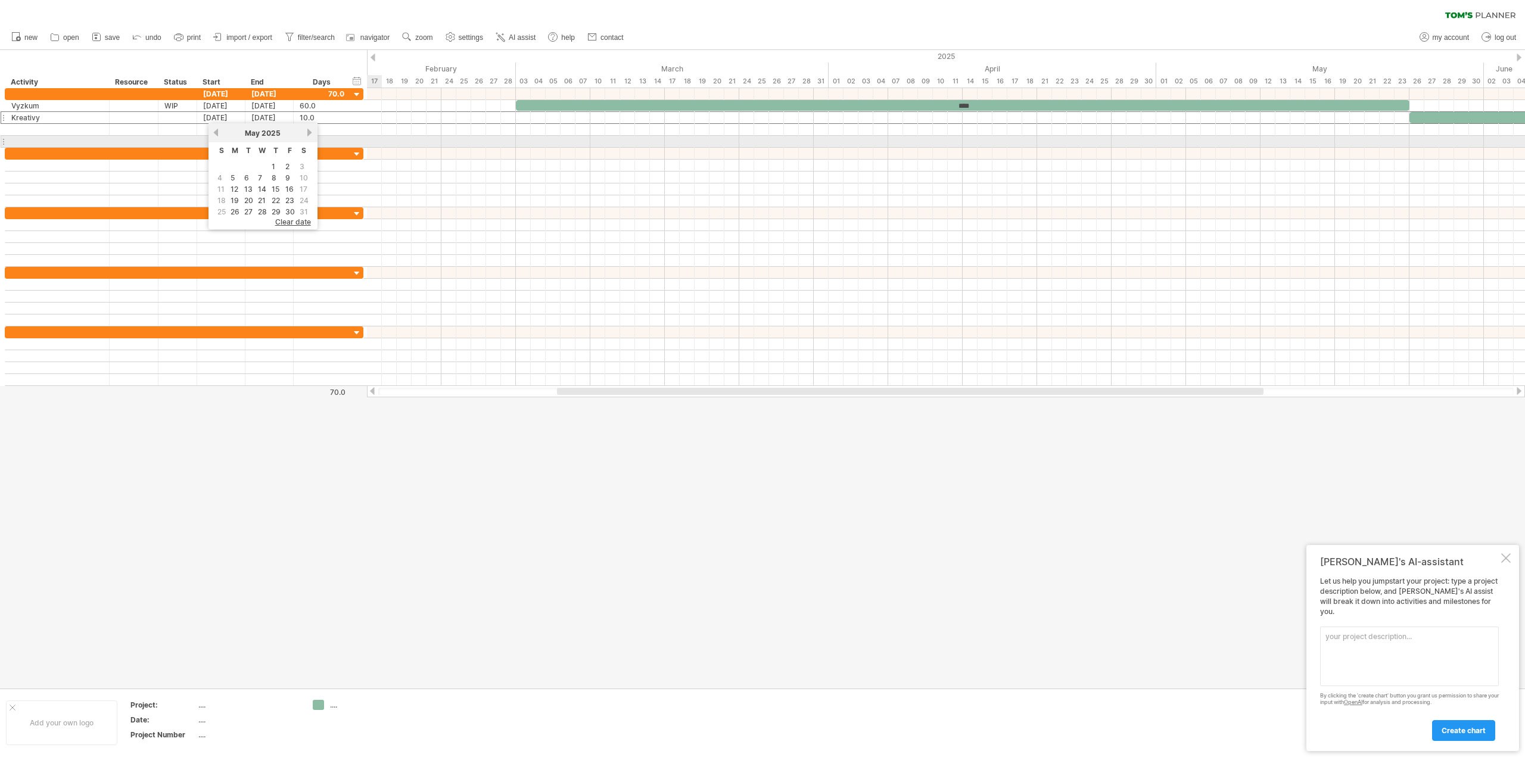
click at [498, 152] on div at bounding box center [946, 154] width 1158 height 12
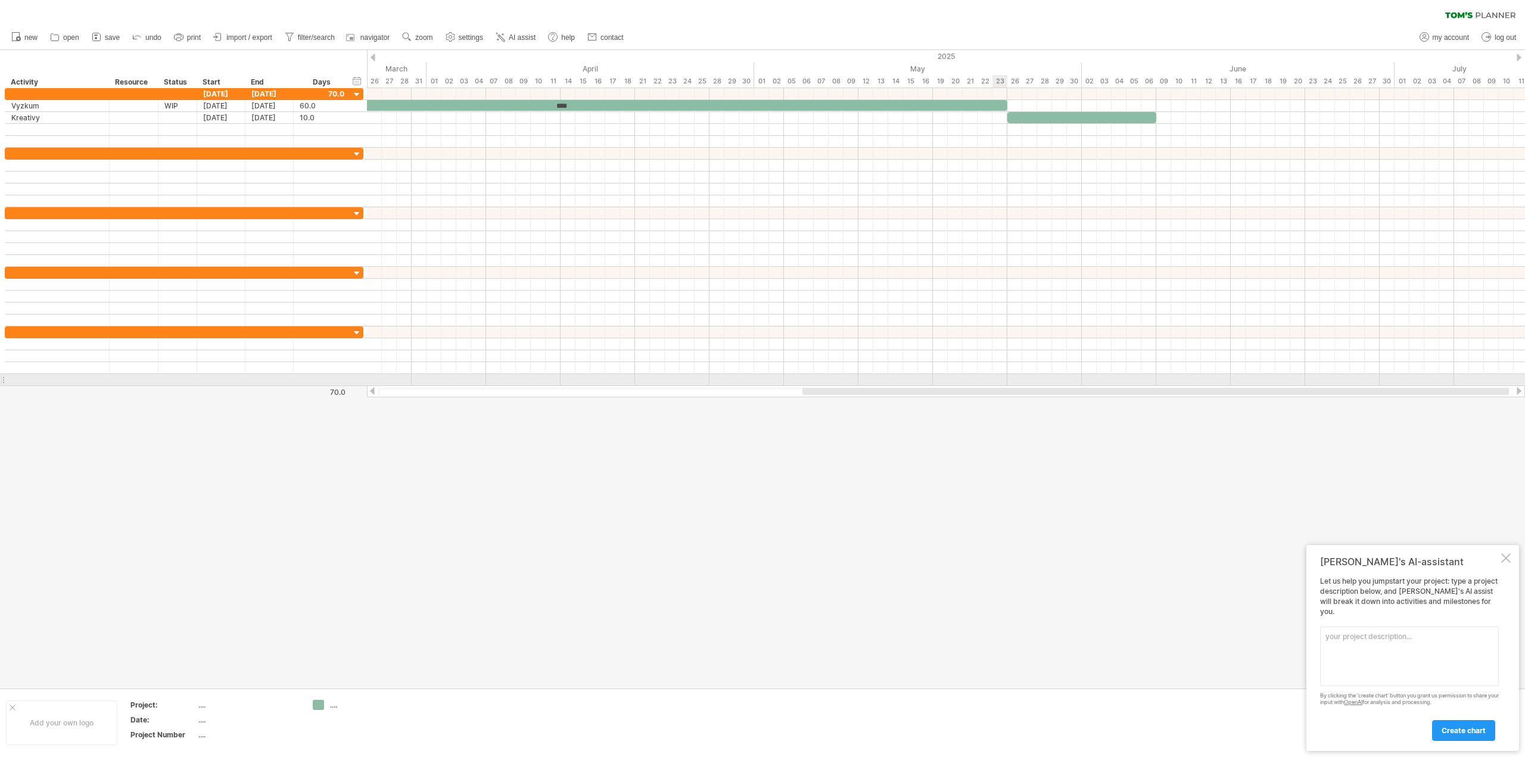
drag, startPoint x: 760, startPoint y: 389, endPoint x: 1006, endPoint y: 385, distance: 245.5
click at [1006, 385] on div "Trying to reach [DOMAIN_NAME] Connected again... 0% clear filter new" at bounding box center [762, 378] width 1525 height 757
click at [994, 104] on div "****" at bounding box center [561, 105] width 894 height 11
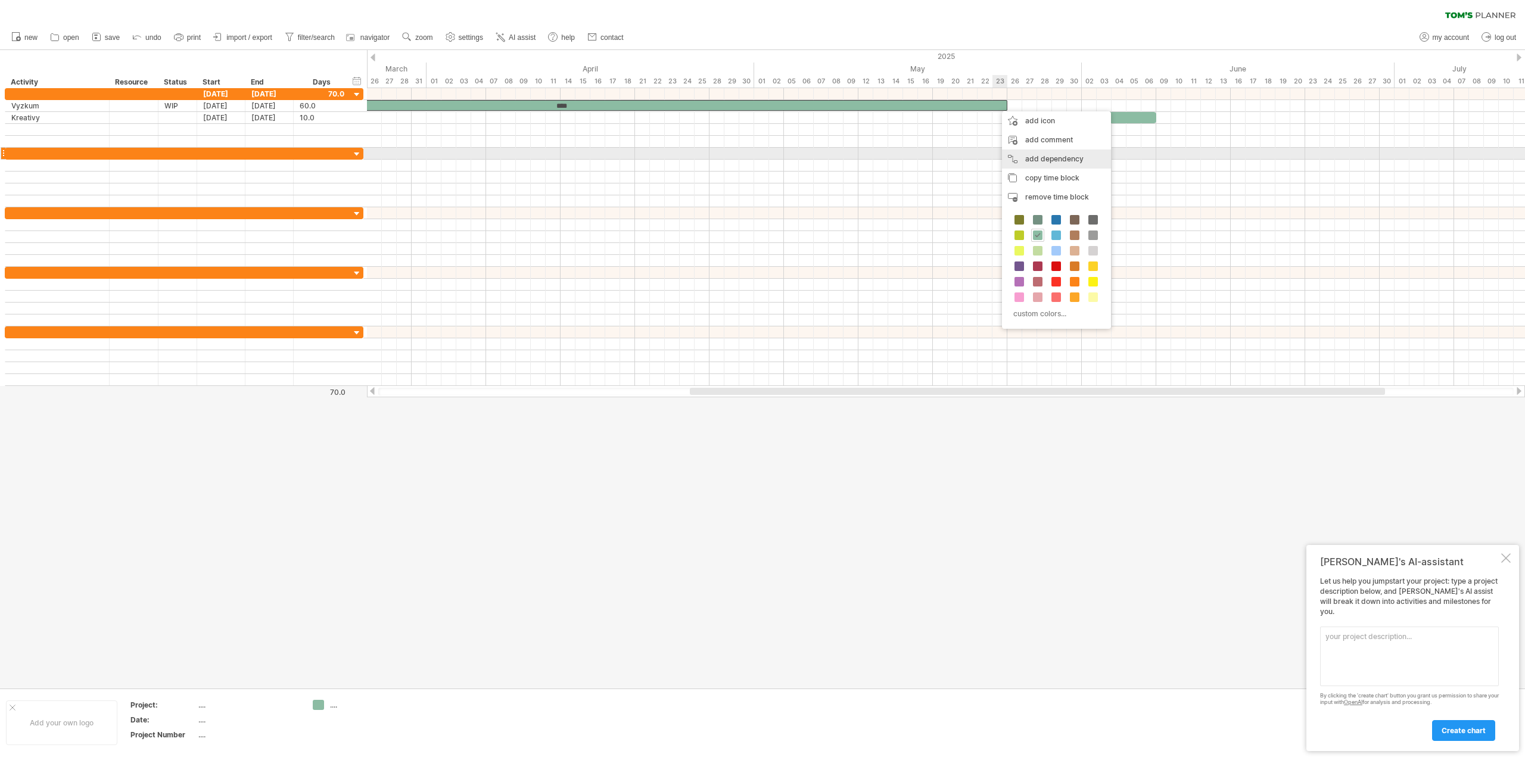
click at [1070, 156] on div "add dependency You can use dependencies when you require tasks to be done in a …" at bounding box center [1056, 159] width 109 height 19
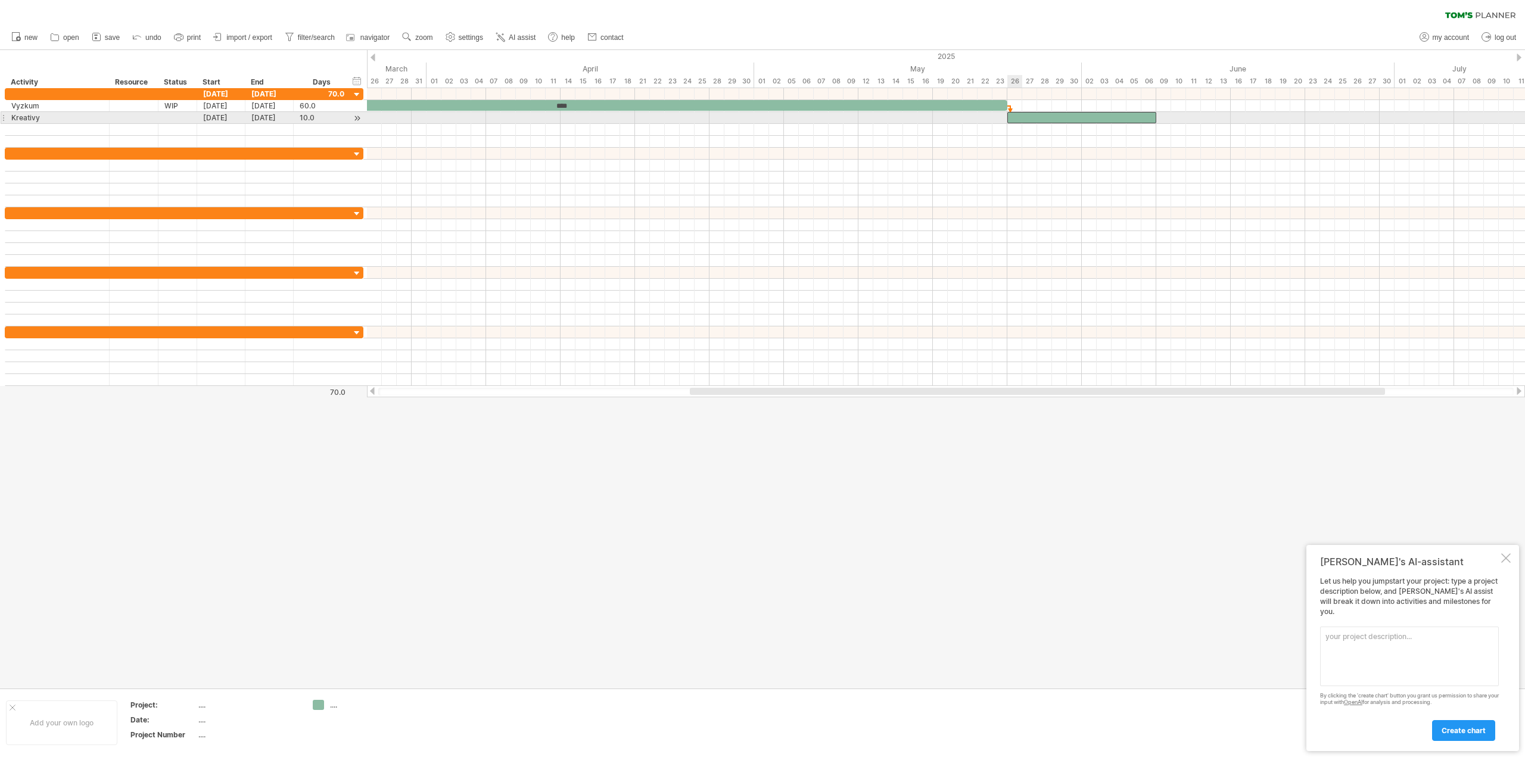
click at [1011, 117] on div at bounding box center [1081, 117] width 149 height 11
drag, startPoint x: 1039, startPoint y: 118, endPoint x: 1094, endPoint y: 119, distance: 55.4
click at [1094, 119] on div at bounding box center [1133, 117] width 149 height 11
drag, startPoint x: 937, startPoint y: 105, endPoint x: 838, endPoint y: 114, distance: 99.2
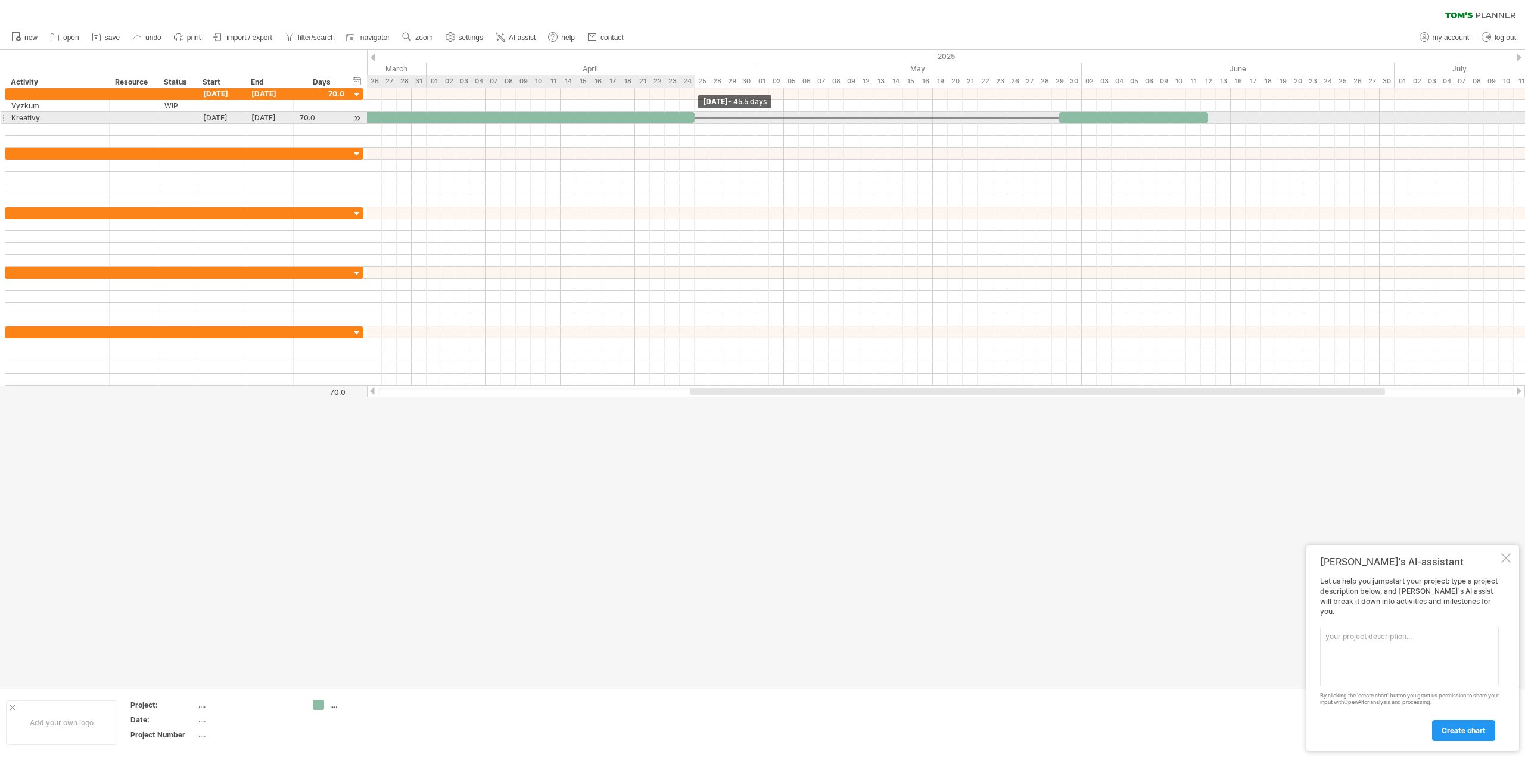
drag, startPoint x: 912, startPoint y: 116, endPoint x: 679, endPoint y: 121, distance: 233.0
click at [679, 121] on span at bounding box center [679, 117] width 5 height 11
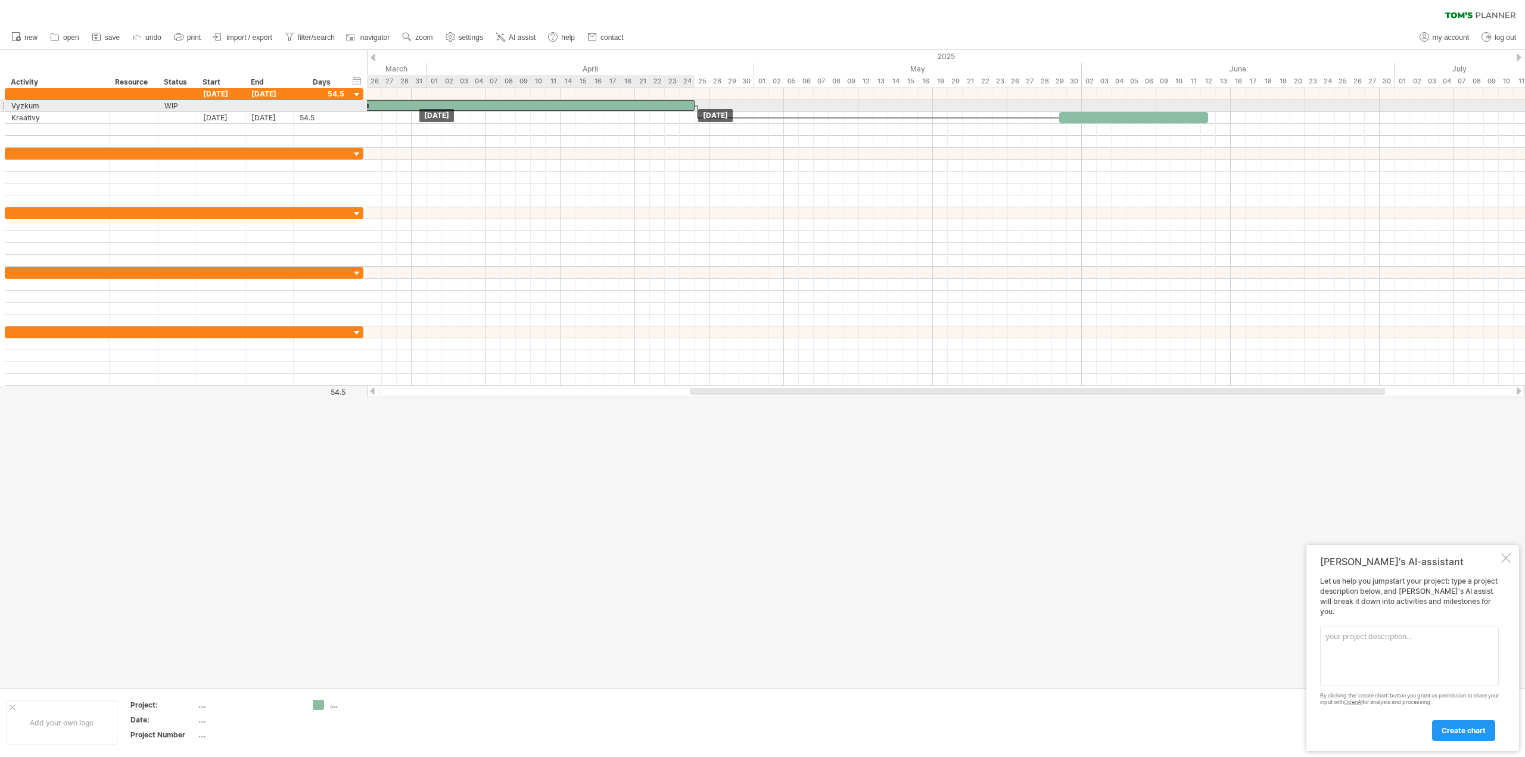
drag, startPoint x: 652, startPoint y: 111, endPoint x: 665, endPoint y: 104, distance: 14.1
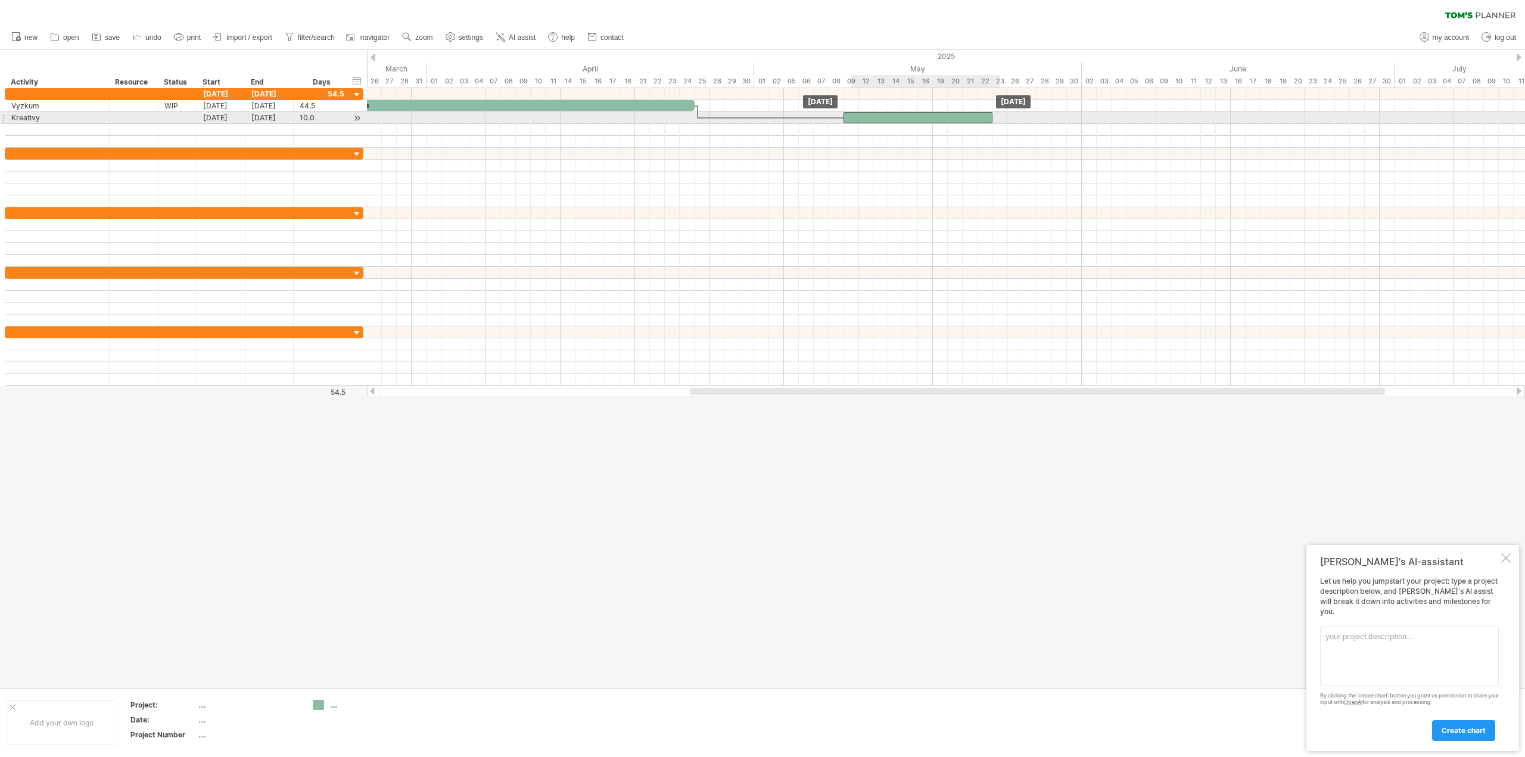
drag, startPoint x: 1150, startPoint y: 113, endPoint x: 932, endPoint y: 116, distance: 217.5
click at [932, 116] on div at bounding box center [918, 117] width 149 height 11
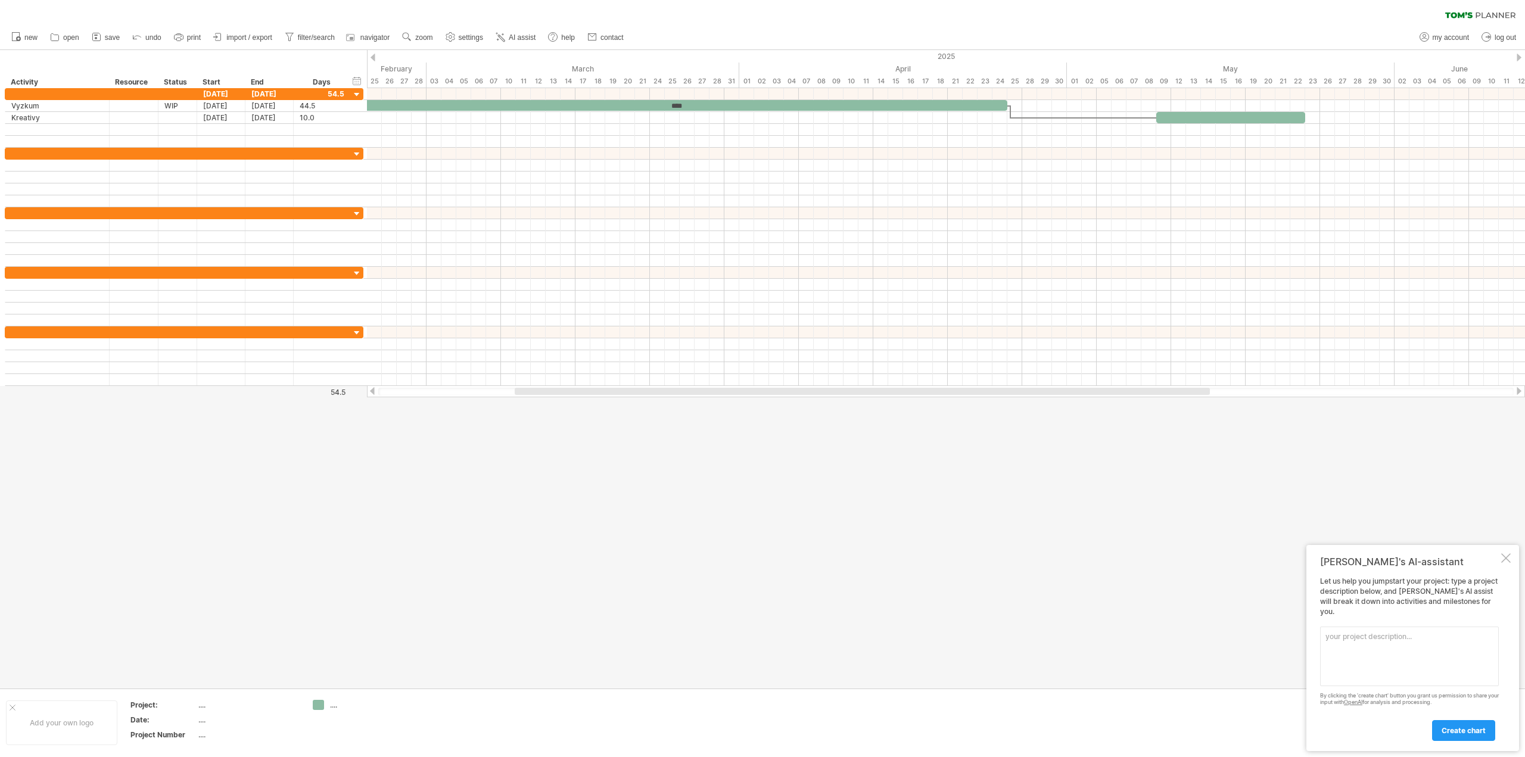
drag, startPoint x: 787, startPoint y: 388, endPoint x: 611, endPoint y: 394, distance: 175.8
click at [611, 394] on div at bounding box center [862, 391] width 695 height 7
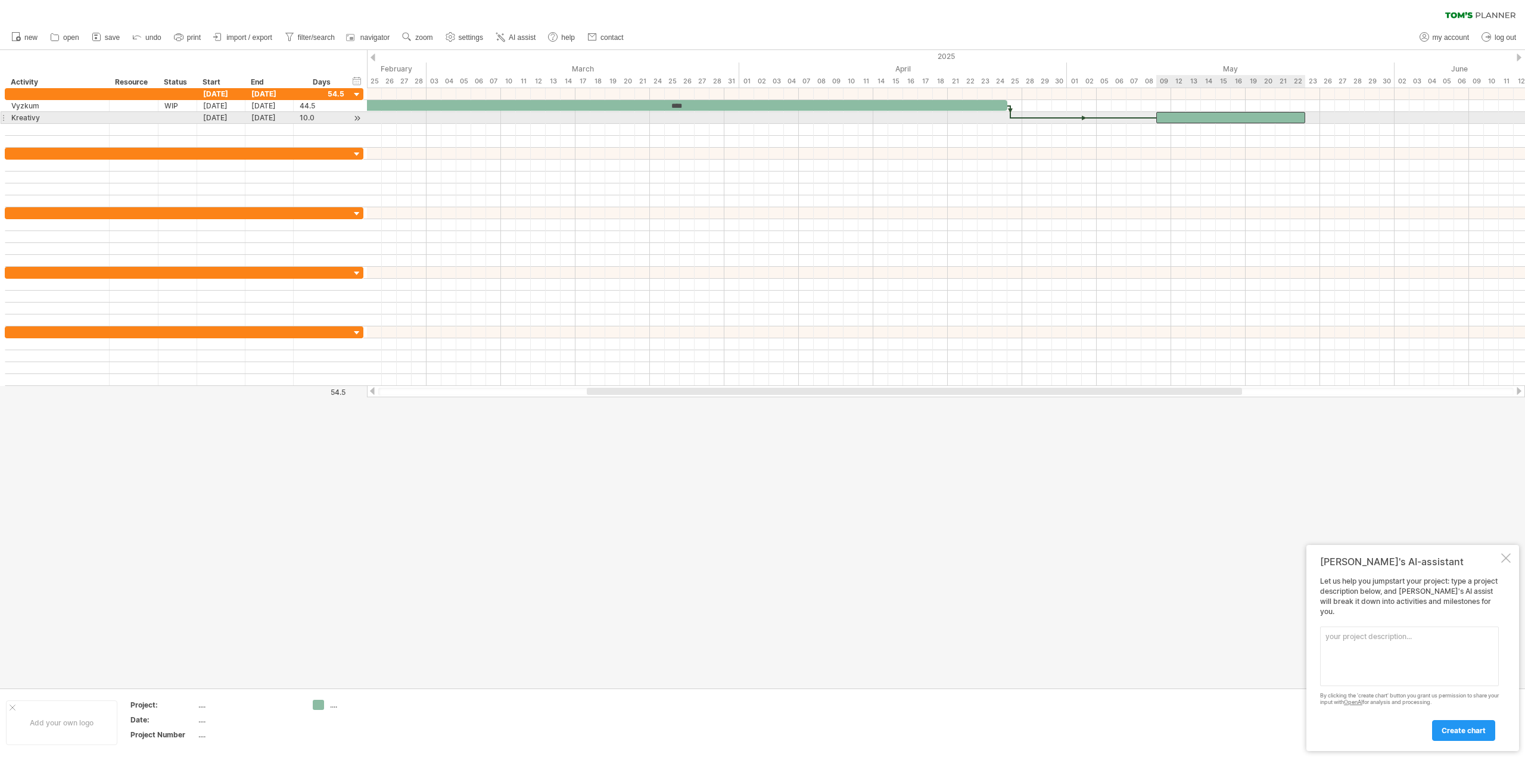
click at [1232, 117] on div at bounding box center [1230, 117] width 149 height 11
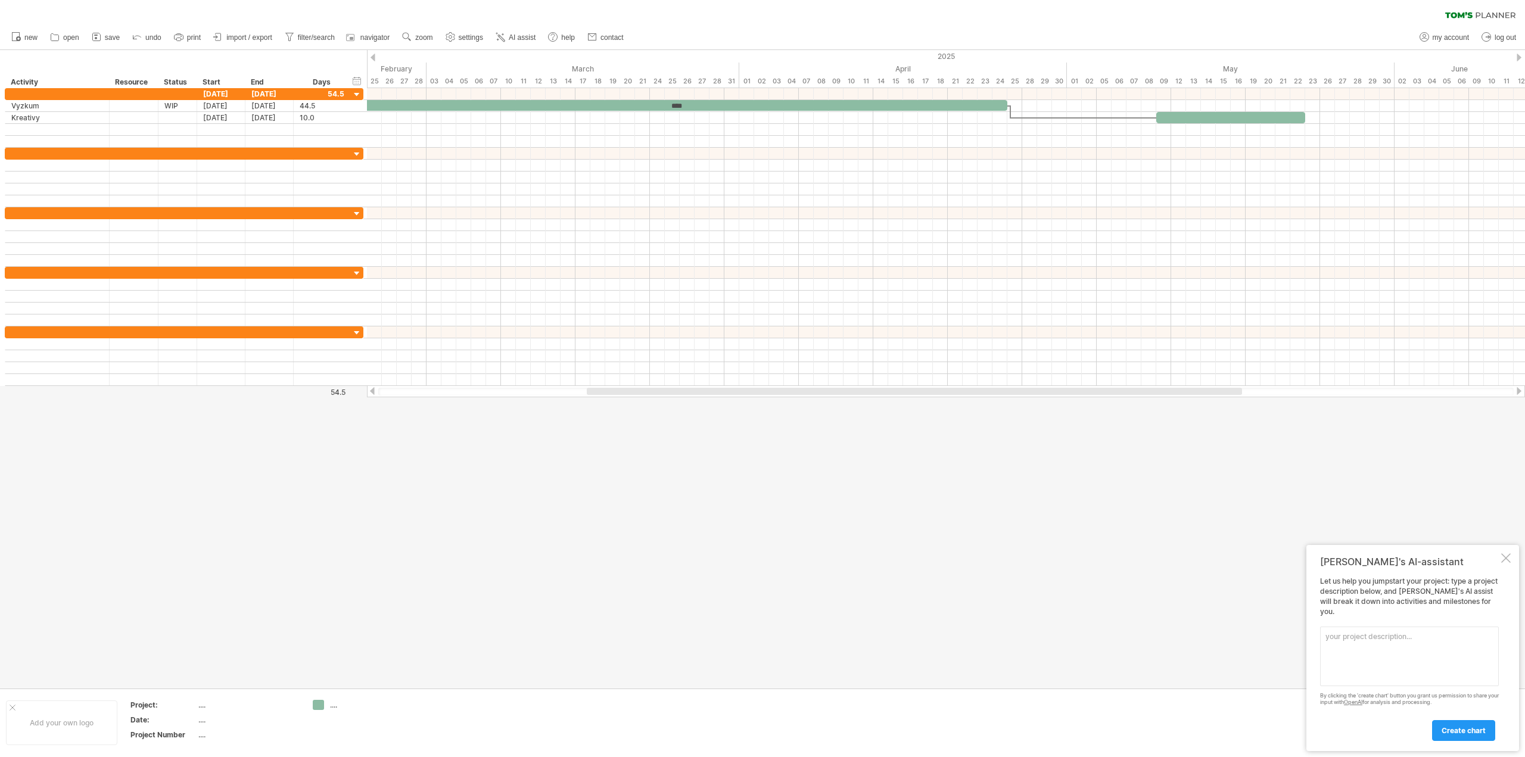
click at [748, 559] on div at bounding box center [762, 369] width 1525 height 639
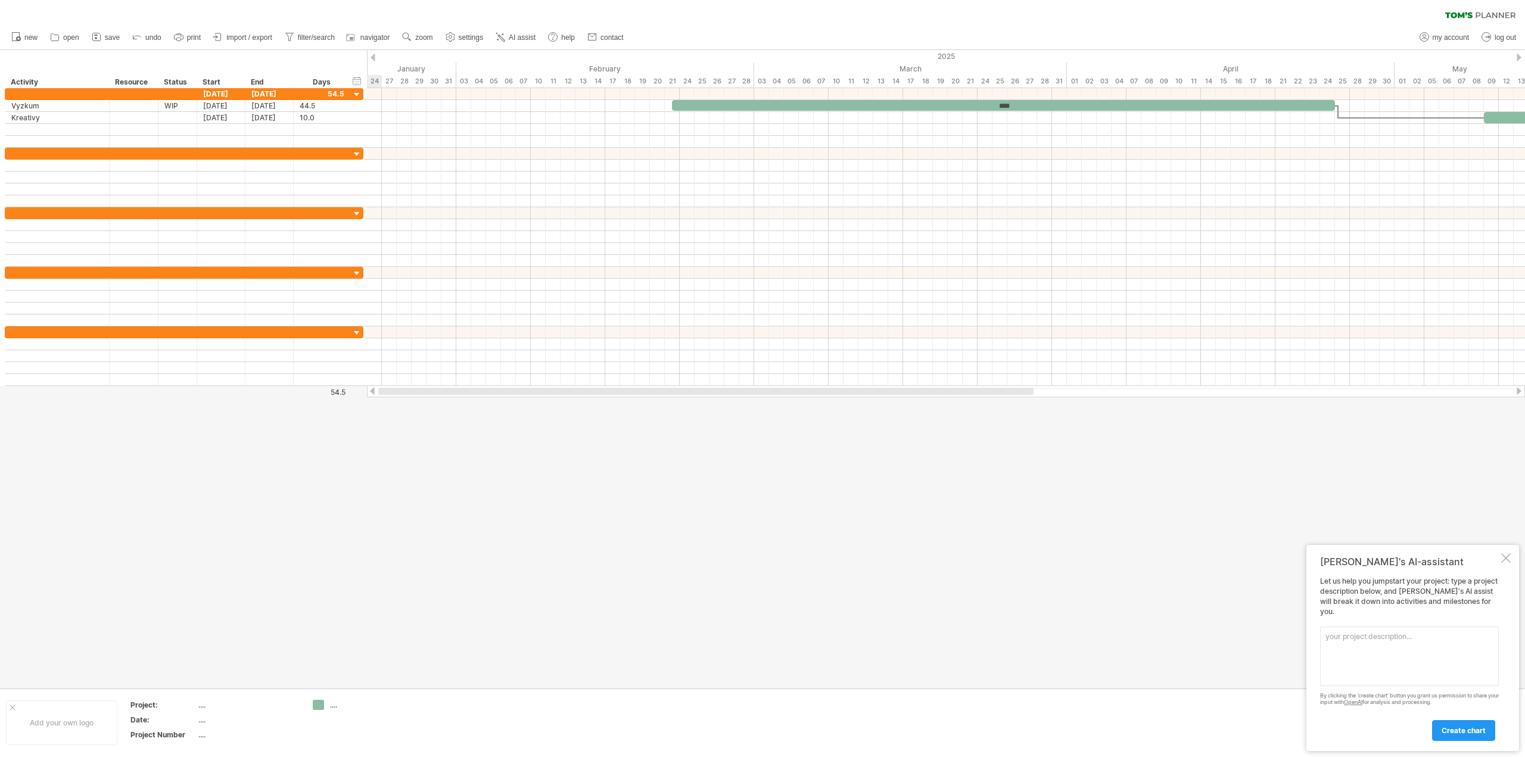
drag, startPoint x: 681, startPoint y: 393, endPoint x: 388, endPoint y: 424, distance: 294.2
click at [388, 424] on div "Trying to reach [DOMAIN_NAME] Connected again... 0% clear filter new" at bounding box center [762, 378] width 1525 height 757
click at [323, 99] on div "[DATE] [DATE] 54.5 ****** Vyzkum *** WIP [DATE] [DATE] 44.5 44.5 ******** [GEOG…" at bounding box center [184, 118] width 359 height 60
click at [216, 106] on div "[DATE]" at bounding box center [221, 105] width 48 height 11
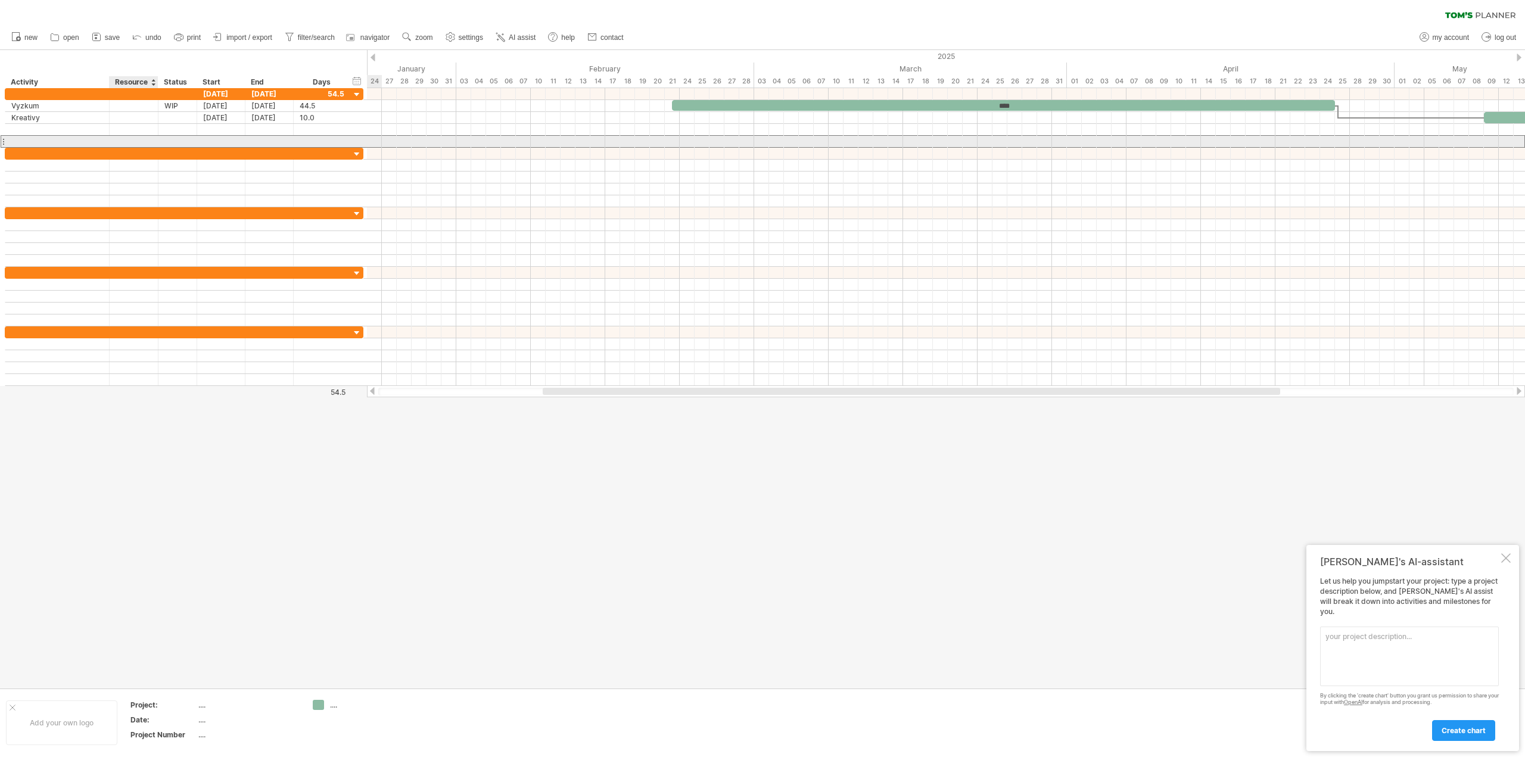
click at [136, 138] on div at bounding box center [134, 141] width 36 height 11
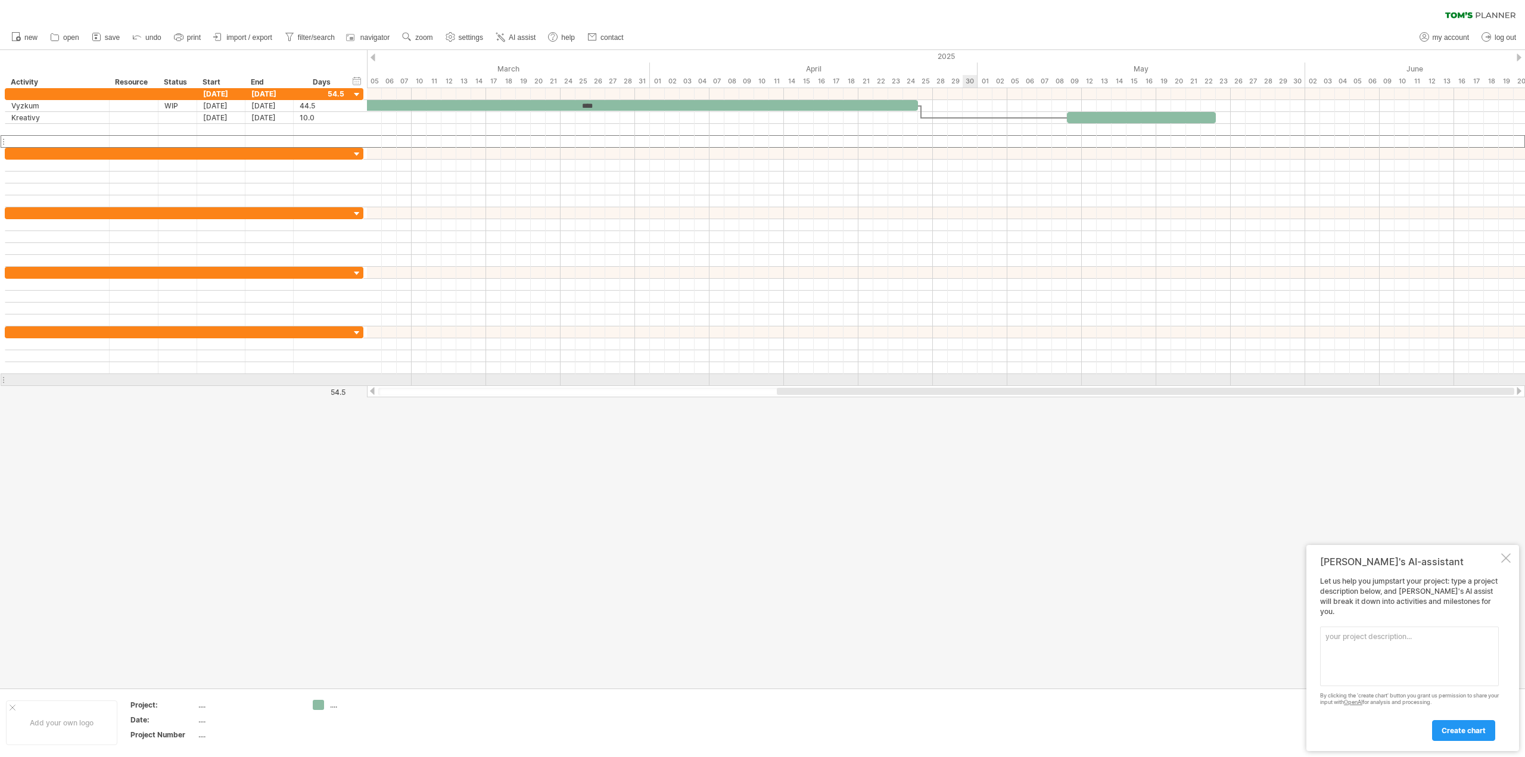
drag, startPoint x: 703, startPoint y: 394, endPoint x: 970, endPoint y: 376, distance: 268.1
click at [970, 376] on div "Trying to reach [DOMAIN_NAME] Connected again... 0% clear filter new" at bounding box center [762, 378] width 1525 height 757
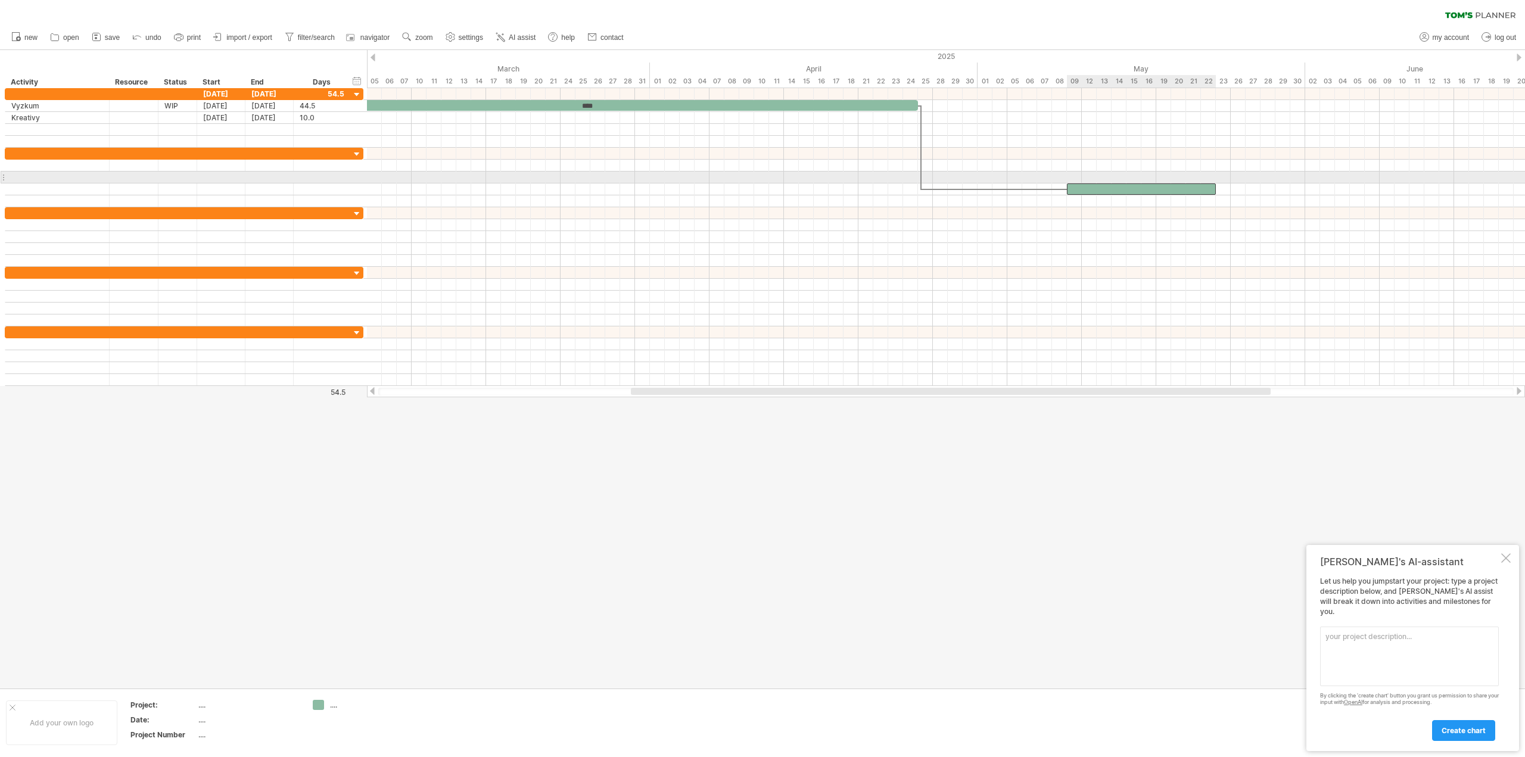
drag, startPoint x: 1139, startPoint y: 113, endPoint x: 1125, endPoint y: 242, distance: 130.1
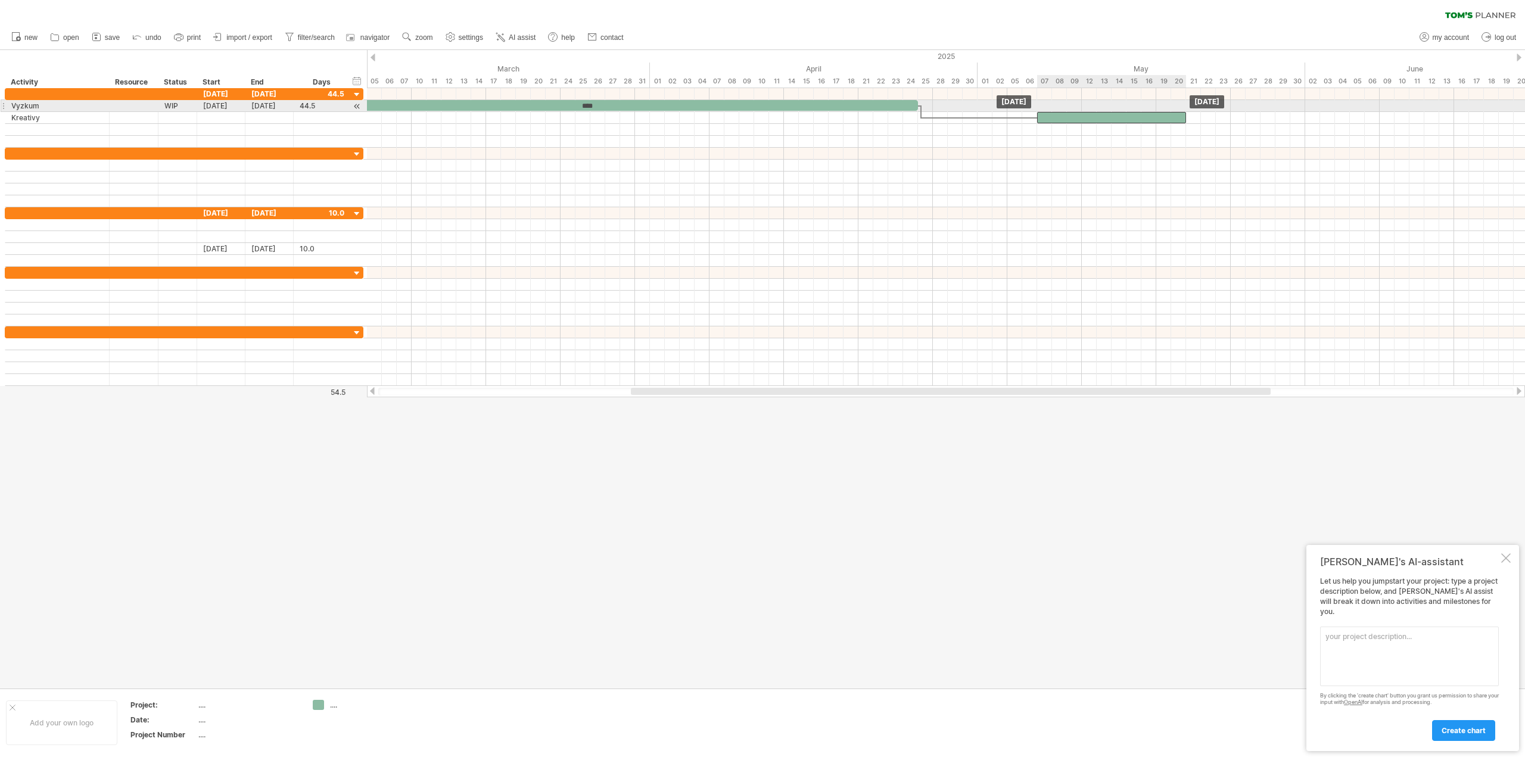
drag, startPoint x: 1124, startPoint y: 240, endPoint x: 1109, endPoint y: 98, distance: 142.6
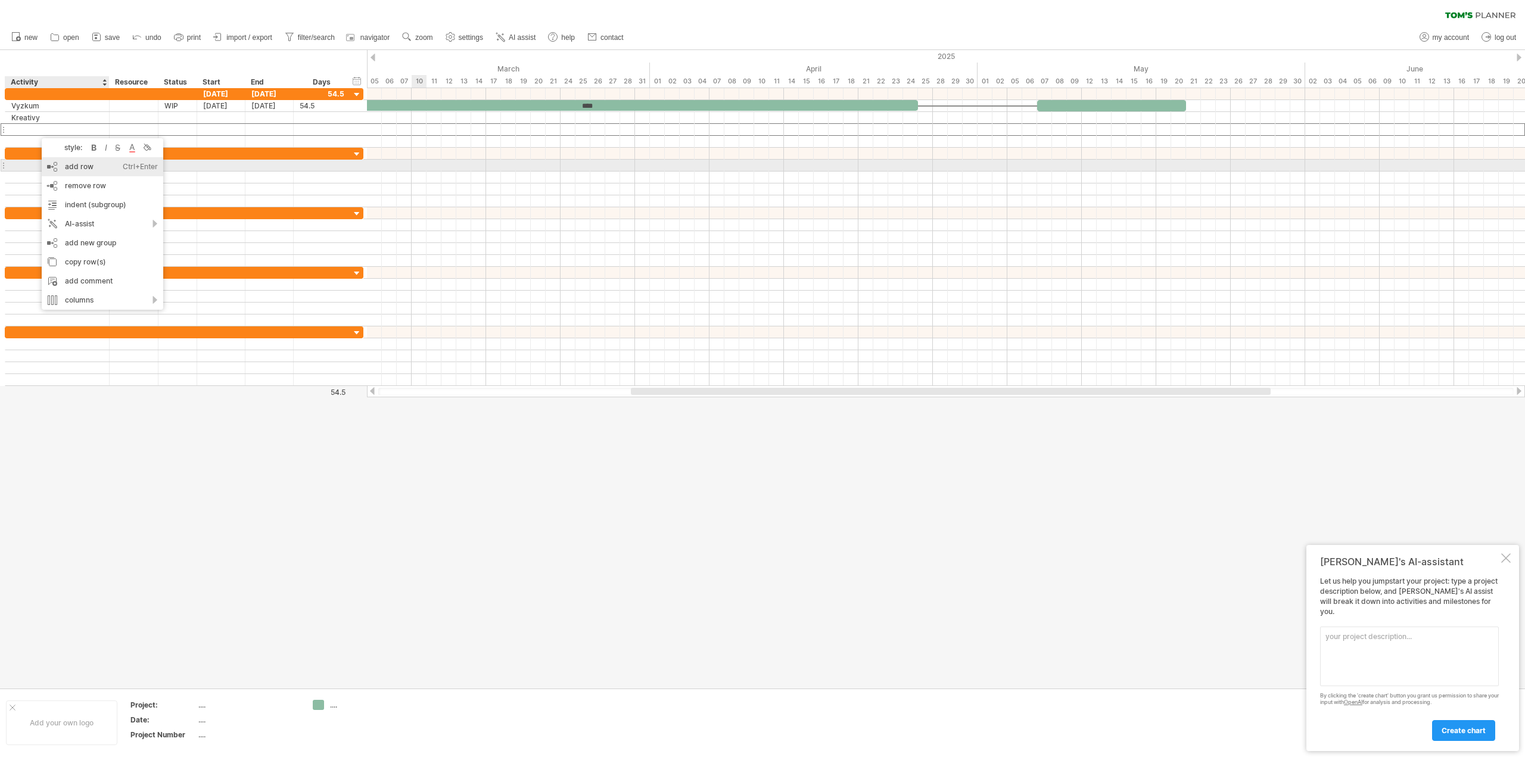
click at [89, 168] on div "add row Ctrl+Enter Cmd+Enter" at bounding box center [103, 166] width 122 height 19
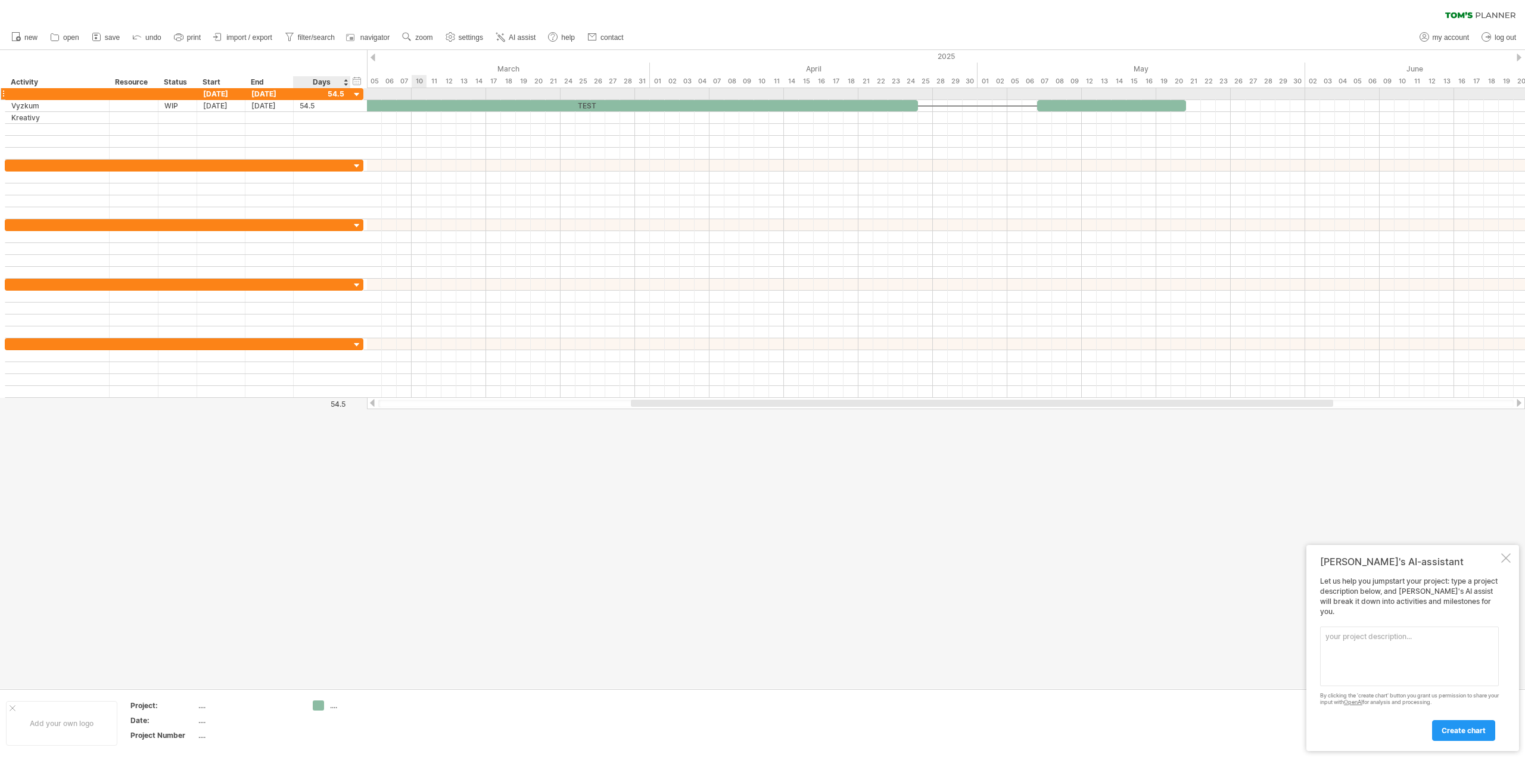
click at [355, 97] on div at bounding box center [356, 94] width 11 height 11
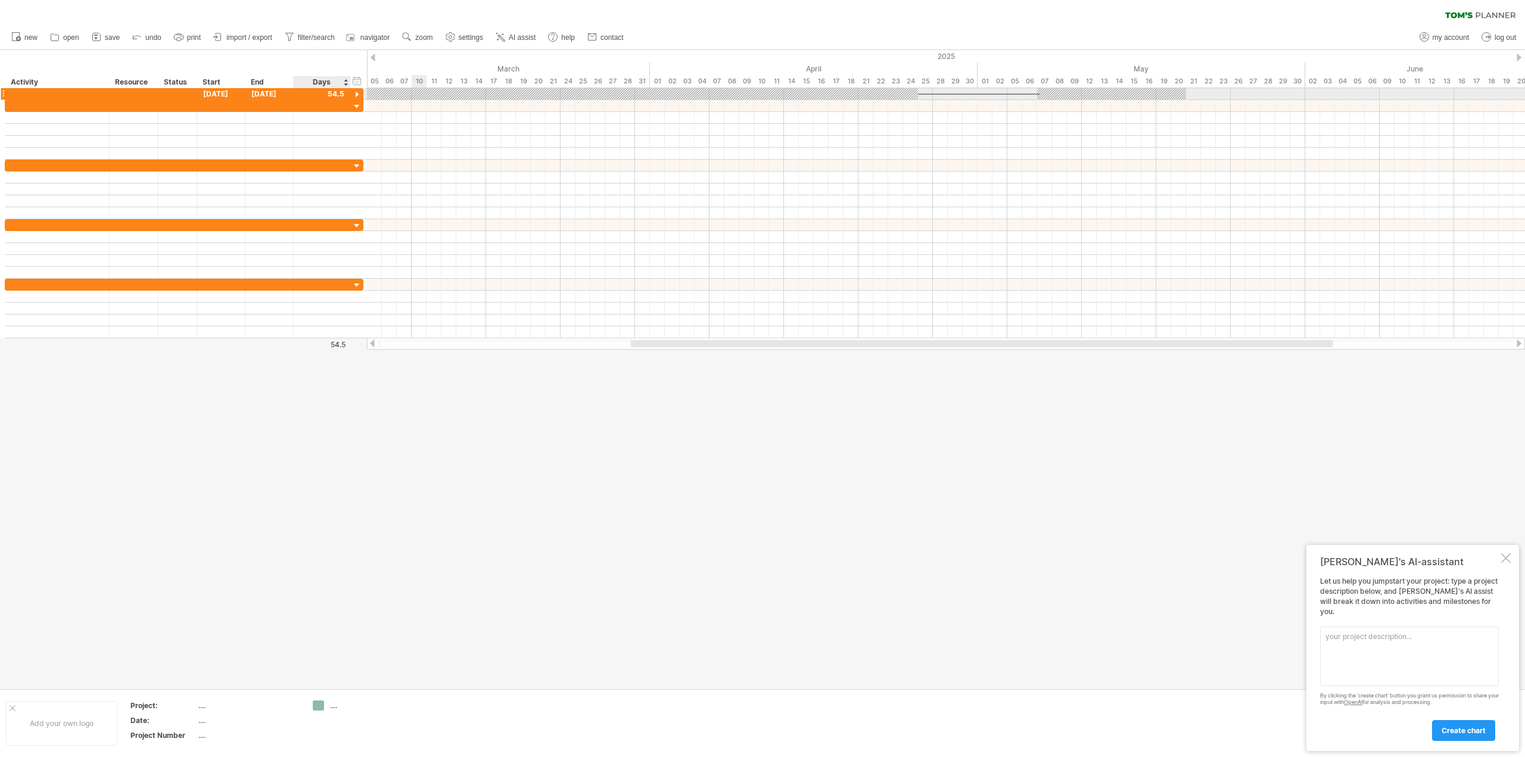
click at [355, 97] on div at bounding box center [356, 94] width 11 height 11
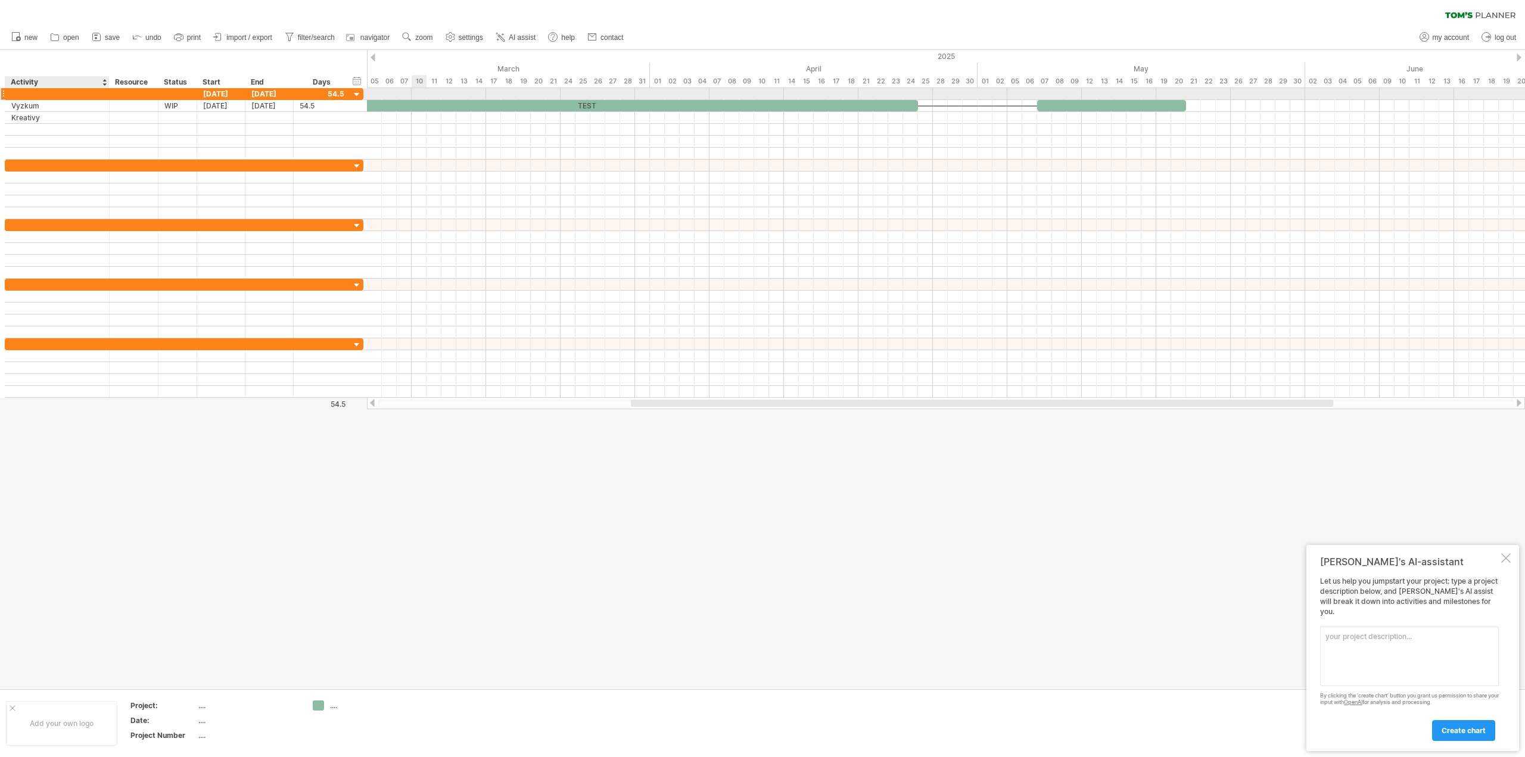
click at [74, 94] on div at bounding box center [57, 93] width 92 height 11
click at [74, 94] on input "text" at bounding box center [57, 93] width 92 height 11
type input "********"
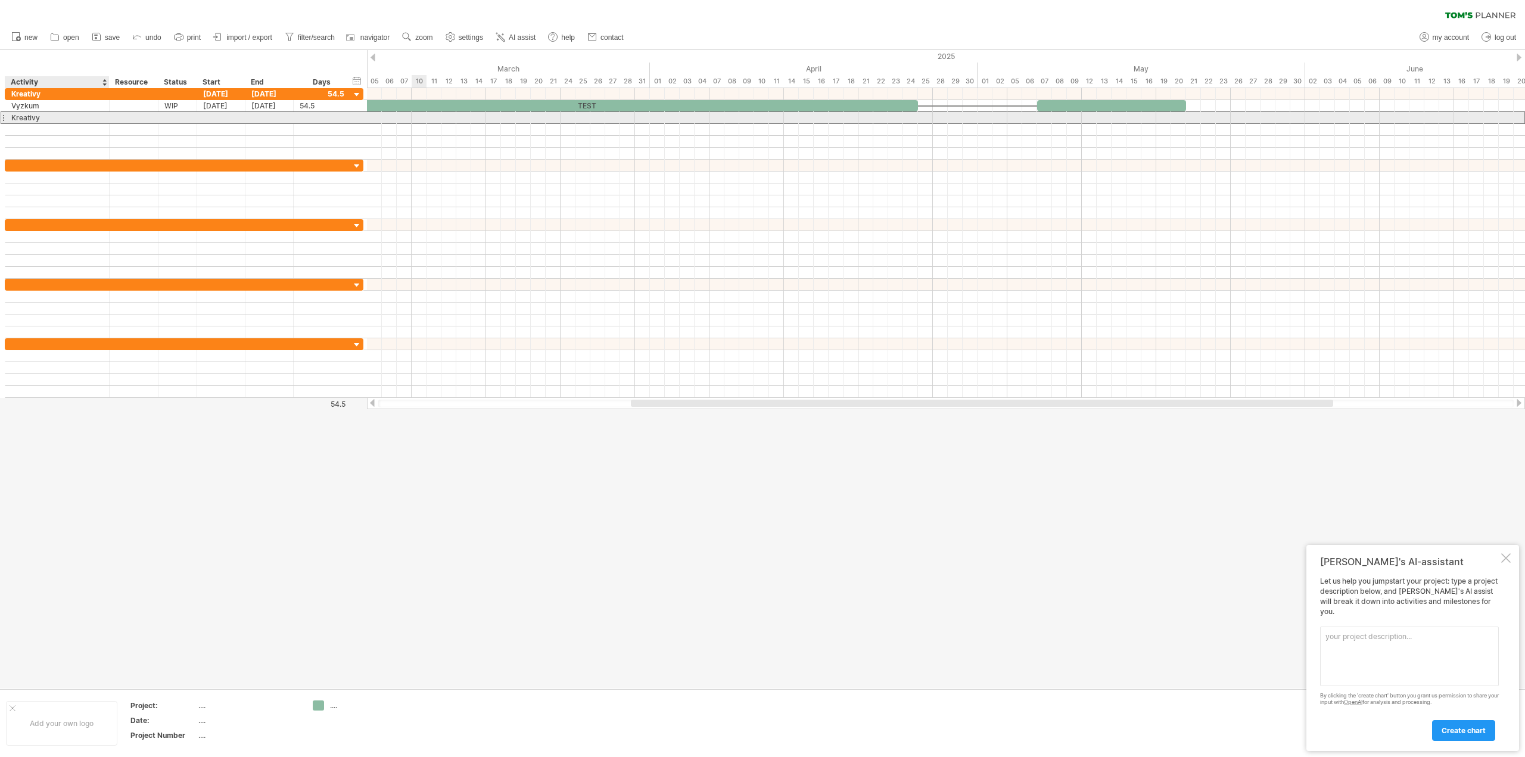
click at [67, 122] on div "Kreativy" at bounding box center [57, 117] width 92 height 11
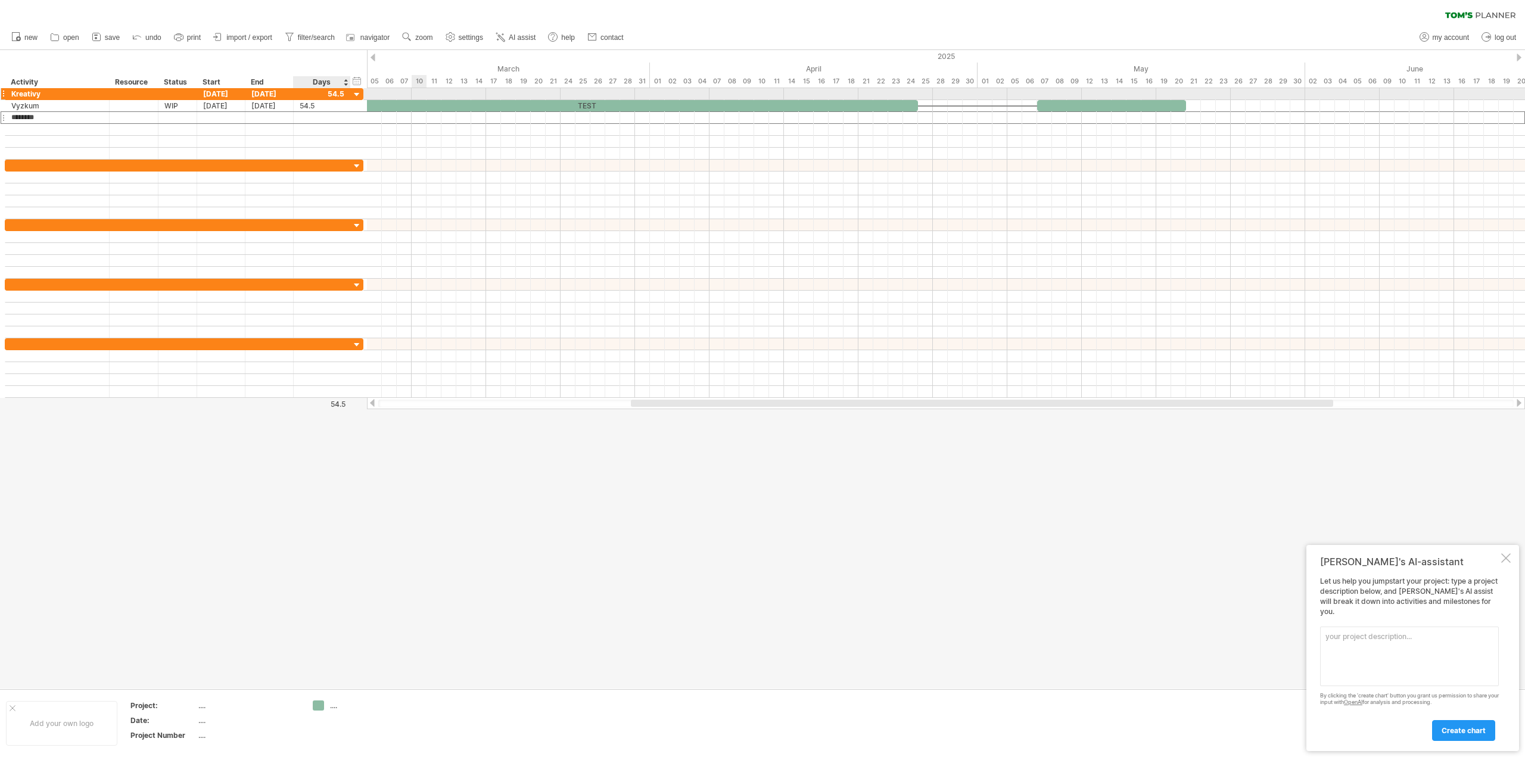
click at [360, 94] on div at bounding box center [356, 94] width 11 height 11
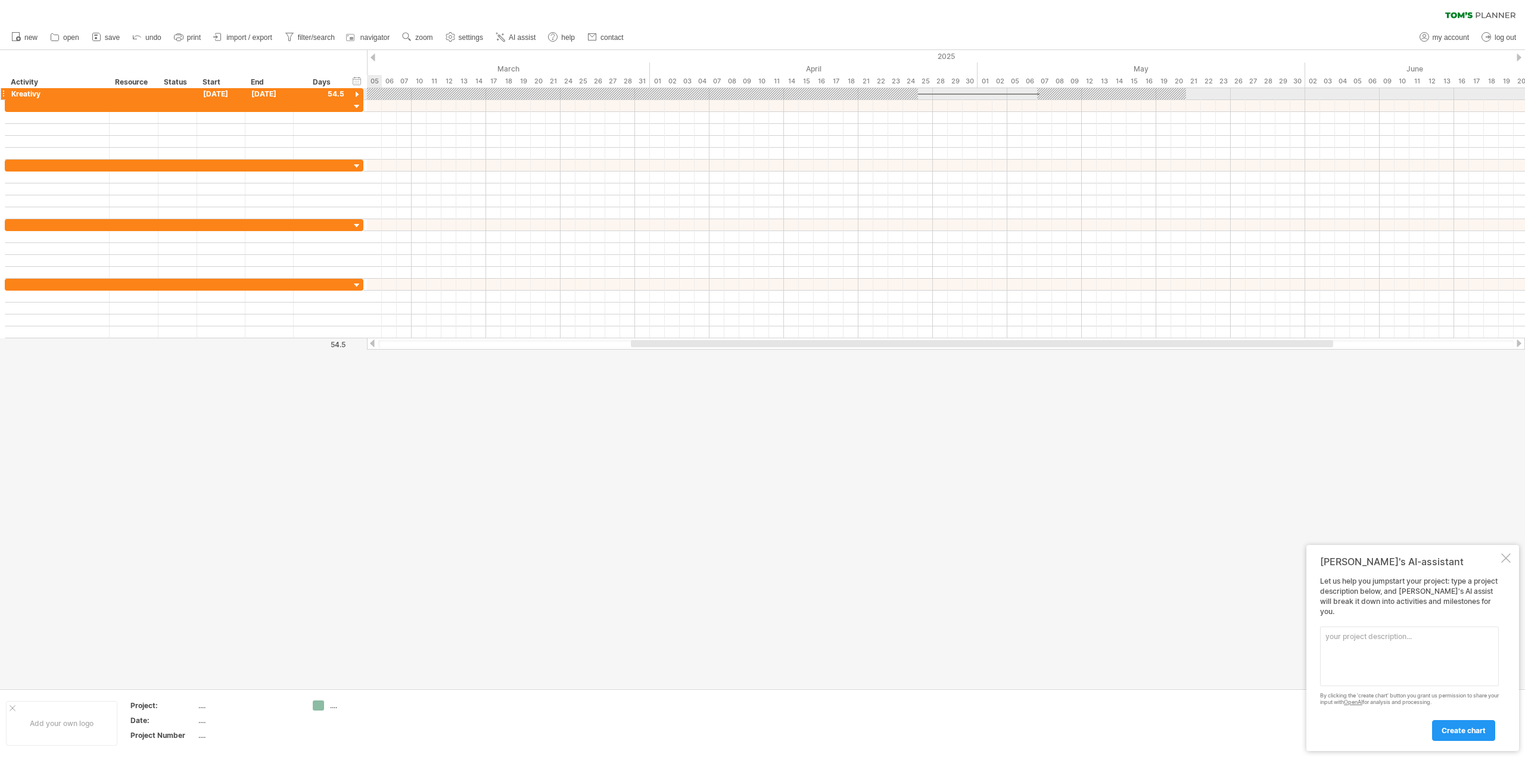
click at [358, 94] on div at bounding box center [356, 94] width 11 height 11
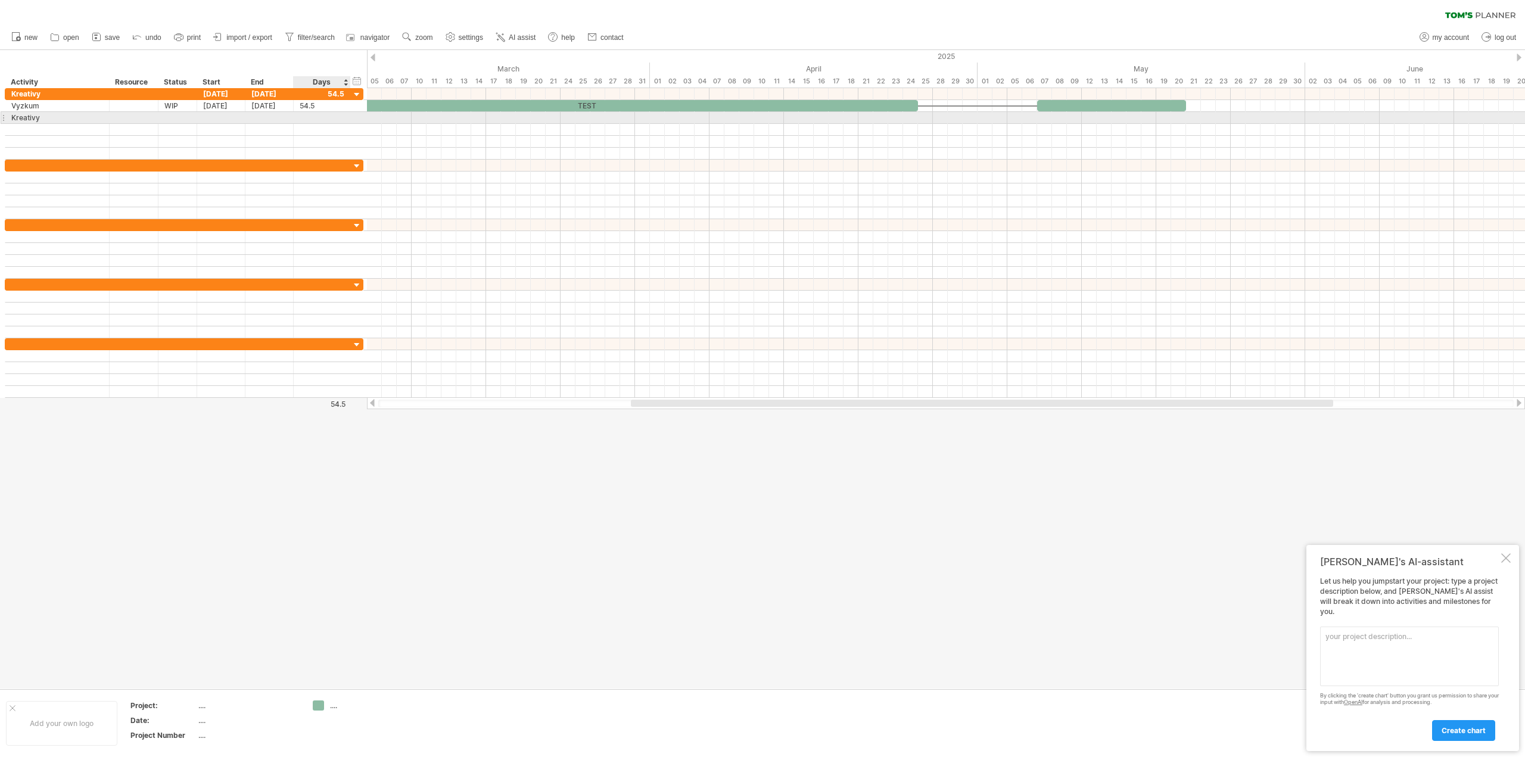
click at [319, 117] on div at bounding box center [322, 117] width 45 height 11
click at [102, 109] on div "Vyzkum" at bounding box center [57, 105] width 92 height 11
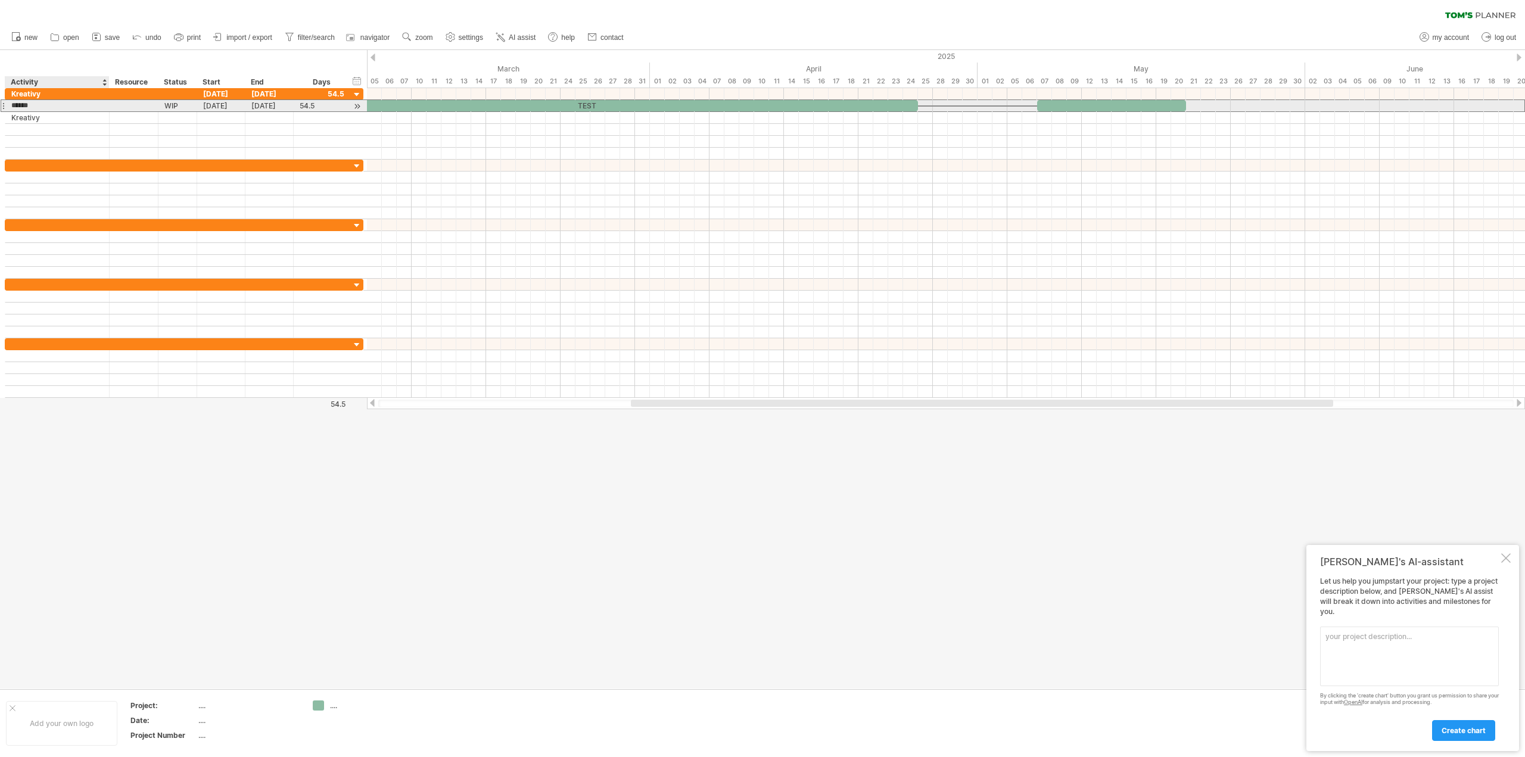
click at [102, 109] on input "******" at bounding box center [57, 105] width 92 height 11
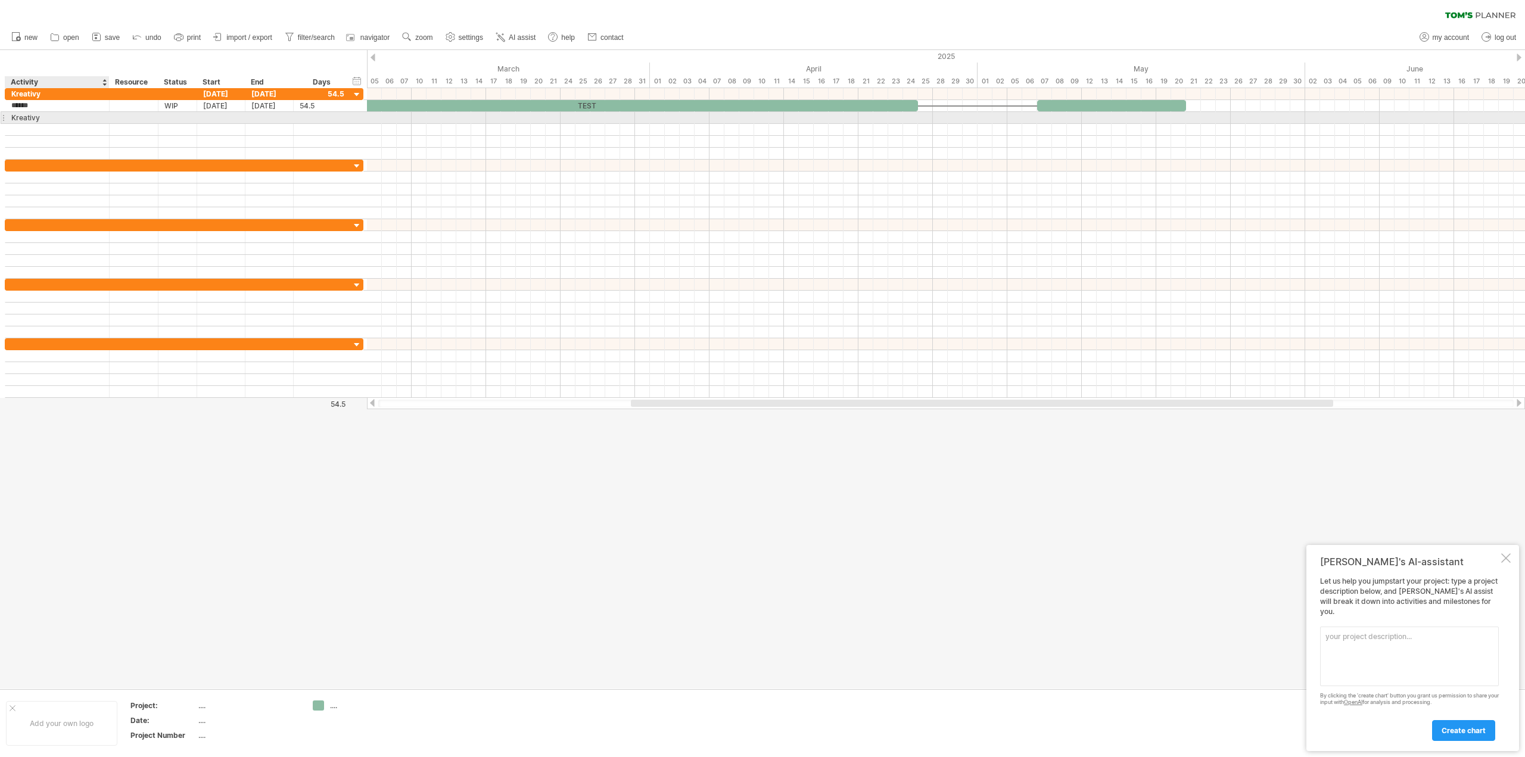
click at [85, 121] on div "Kreativy" at bounding box center [57, 117] width 92 height 11
drag, startPoint x: 648, startPoint y: 406, endPoint x: 592, endPoint y: 405, distance: 55.4
click at [592, 405] on div at bounding box center [927, 403] width 702 height 7
drag, startPoint x: 940, startPoint y: 405, endPoint x: 1227, endPoint y: 403, distance: 287.2
click at [1227, 403] on div at bounding box center [1163, 403] width 702 height 7
